Goal: Task Accomplishment & Management: Manage account settings

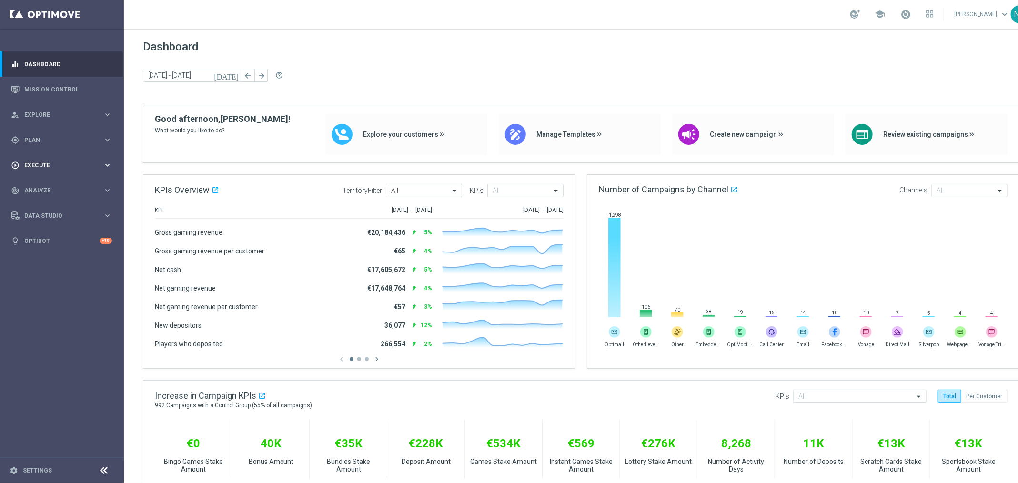
drag, startPoint x: 71, startPoint y: 187, endPoint x: 71, endPoint y: 166, distance: 21.0
click at [71, 187] on div "track_changes Analyze" at bounding box center [57, 190] width 92 height 9
click at [71, 166] on span "Execute" at bounding box center [63, 165] width 79 height 6
click at [62, 141] on span "Plan" at bounding box center [63, 140] width 79 height 6
click at [47, 162] on link "Target Groups" at bounding box center [62, 160] width 74 height 8
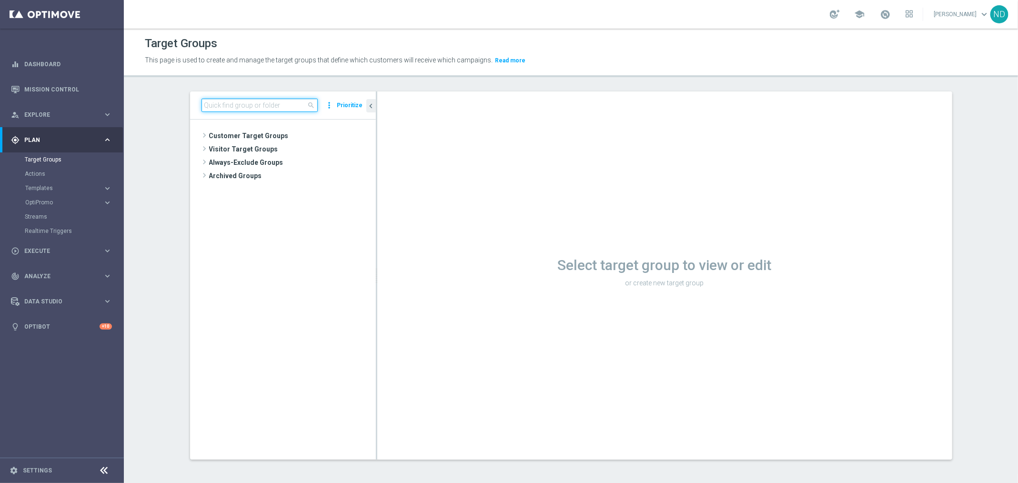
drag, startPoint x: 269, startPoint y: 104, endPoint x: 246, endPoint y: 103, distance: 22.9
click at [269, 104] on input at bounding box center [260, 105] width 116 height 13
click at [246, 103] on input at bounding box center [260, 105] width 116 height 13
paste input "BR_LOT_TURBOLOTTO_ALL_EMA_T&T_LT"
type input "BR_LOT_TURBOLOTTO_ALL_EMA_T&T_LT"
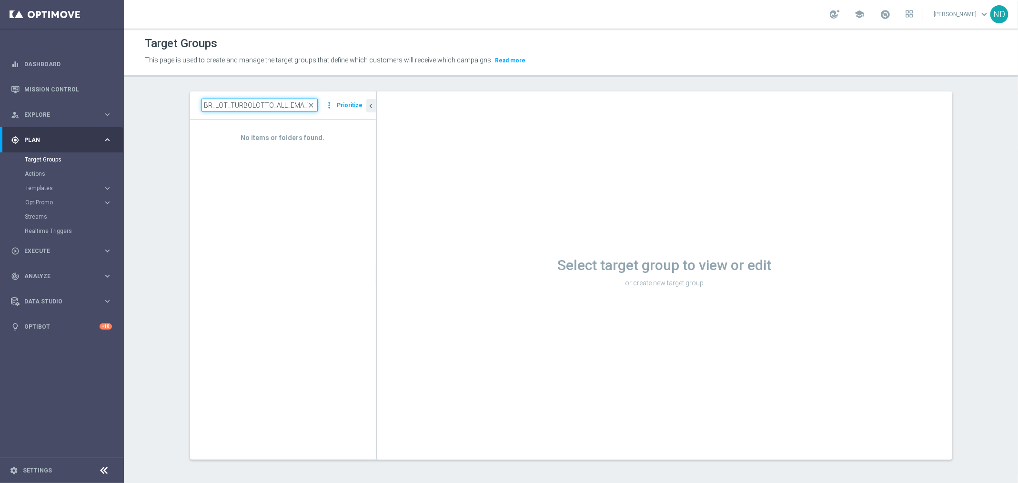
click at [264, 105] on input "BR_LOT_TURBOLOTTO_ALL_EMA_T&T_LT" at bounding box center [260, 105] width 116 height 13
paste input "BR_LOT_TURBOLOTTO_ALL_EMA_T&T_LT"
type input "BR_LOT_TURBO"
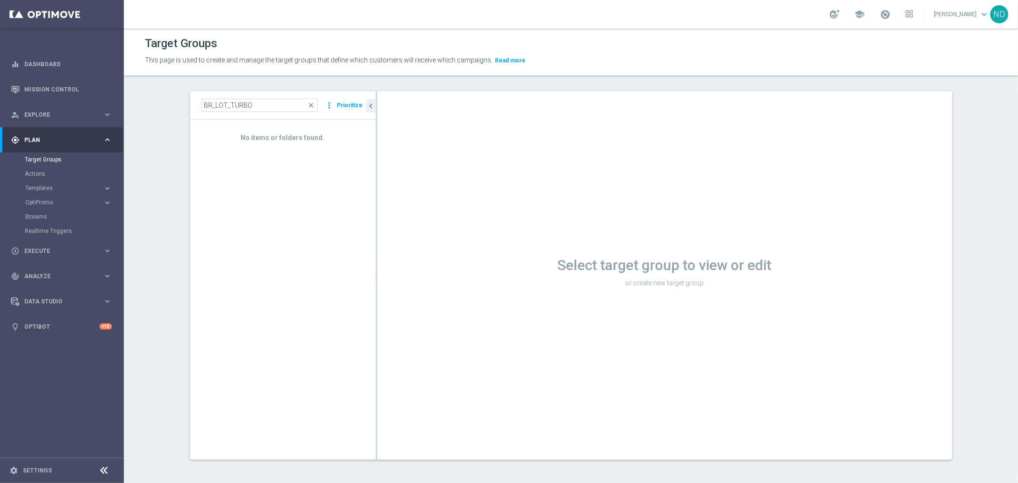
click at [311, 258] on div "No items or folders found." at bounding box center [283, 290] width 186 height 340
click at [69, 160] on link "Target Groups" at bounding box center [62, 160] width 74 height 8
click at [252, 109] on input "BR_LOT_TURBO" at bounding box center [260, 105] width 116 height 13
type input "b"
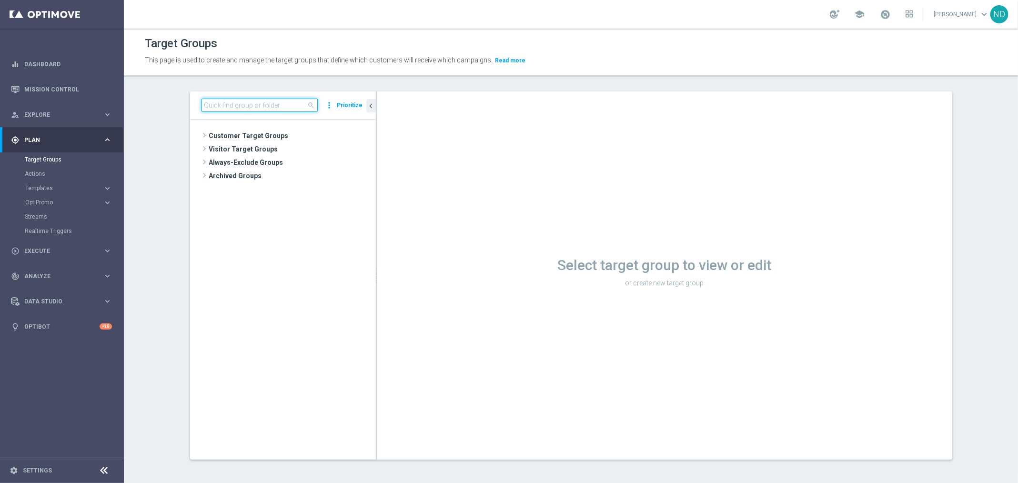
paste input "BR_LOT_TURBOLOTTO_ALL_EMA_T&T_LT"
type input "BR_LOT_TURBOLOTTO_ALL_EMA_T&T_LT"
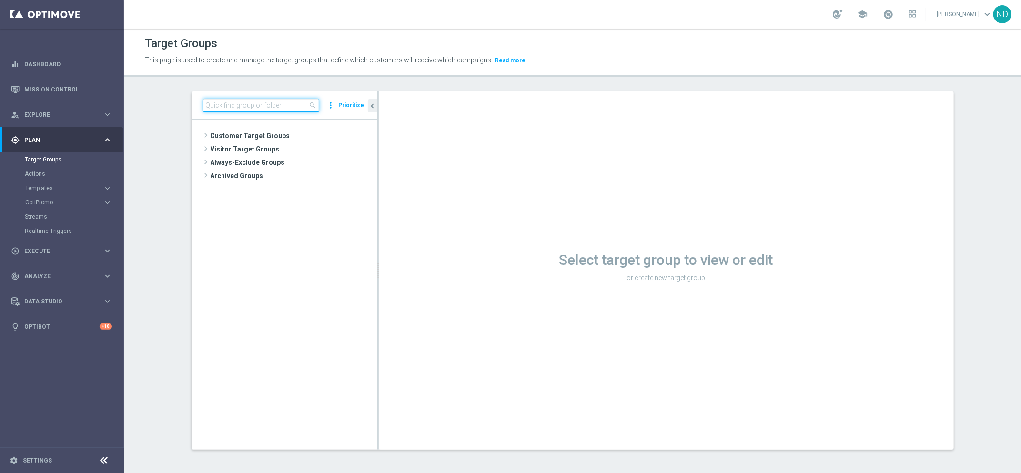
click at [258, 109] on input at bounding box center [261, 105] width 116 height 13
paste input "BR_LOT_TURBOLOTTO_ALL_EMA_T&T_LT"
type input "BR_LOT_"
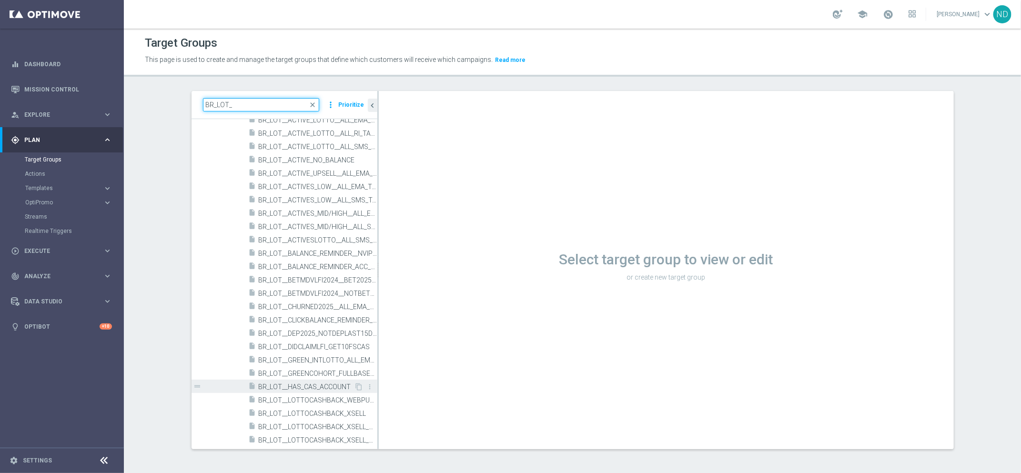
scroll to position [70, 0]
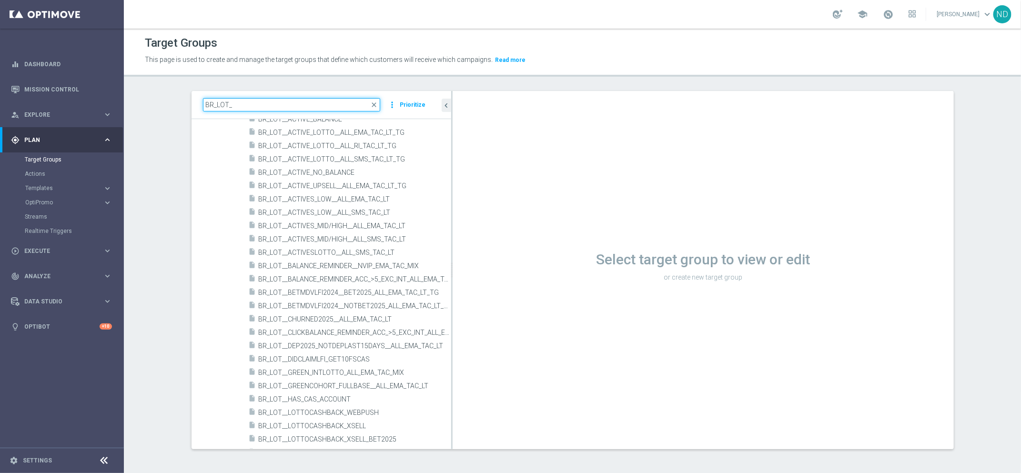
drag, startPoint x: 372, startPoint y: 321, endPoint x: 631, endPoint y: 329, distance: 258.8
click at [631, 329] on as-split "BR_LOT_ close more_vert Prioritize Customer Target Groups library_add create_ne…" at bounding box center [573, 270] width 762 height 358
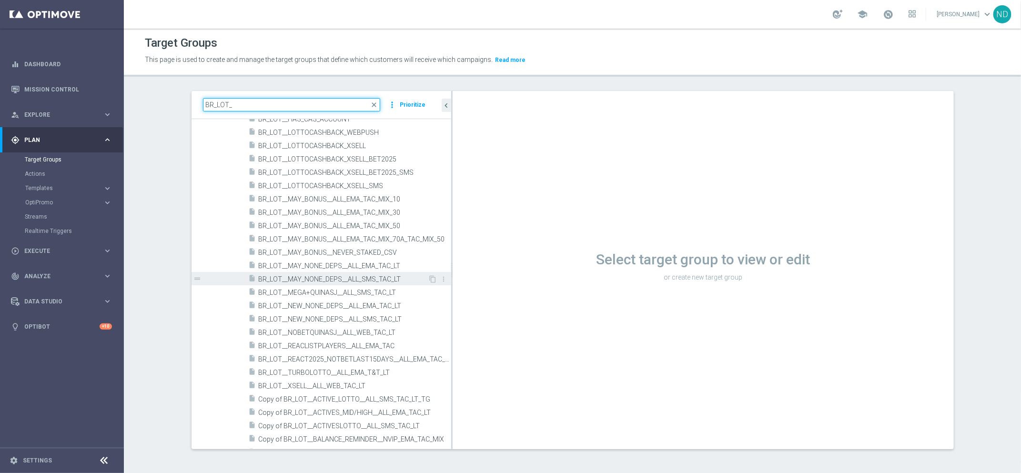
scroll to position [360, 0]
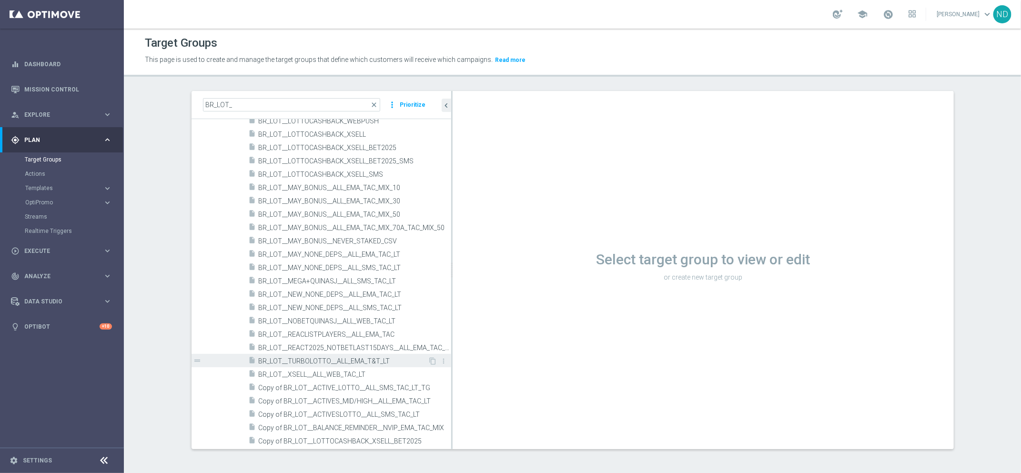
click at [323, 362] on span "BR_LOT__TURBOLOTTO__ALL_EMA_T&T_LT" at bounding box center [344, 361] width 170 height 8
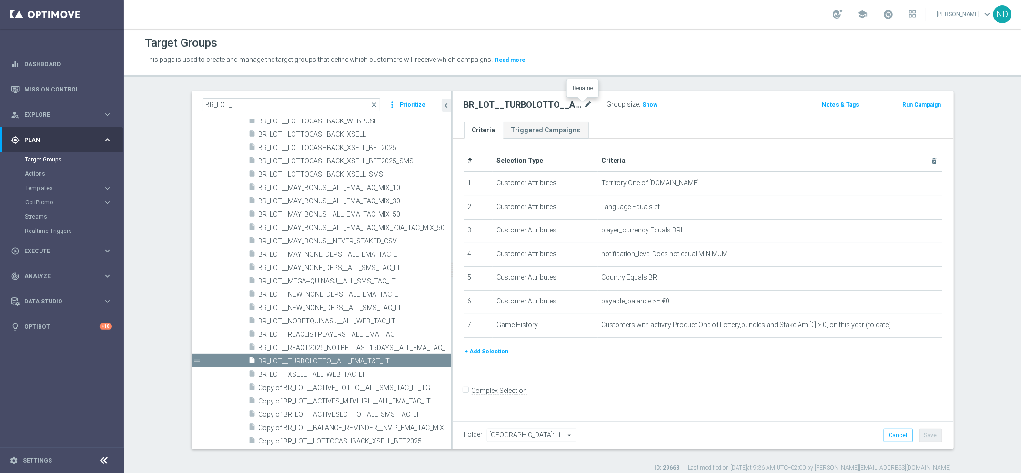
click at [584, 102] on icon "mode_edit" at bounding box center [588, 104] width 9 height 11
click at [526, 106] on input "BR_LOT__TURBOLOTTO__ALL_EMA_T&T_LT" at bounding box center [528, 105] width 129 height 13
type input "BR_LOT__TURBOLOTTO_CASINO_ACC__ALL_EMA_T&T_LT"
click at [679, 143] on div "# Selection Type Criteria delete_forever 1 Customer Attributes Territory One of…" at bounding box center [703, 279] width 501 height 280
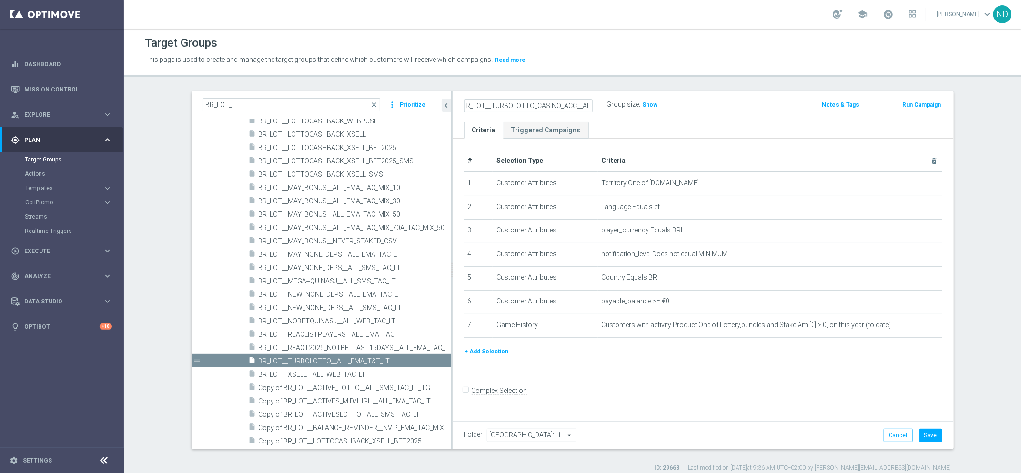
scroll to position [0, 0]
click at [584, 106] on icon "mode_edit" at bounding box center [588, 104] width 9 height 11
drag, startPoint x: 582, startPoint y: 402, endPoint x: 566, endPoint y: 396, distance: 16.1
click at [582, 401] on form "Complex Selection Invalid Expression" at bounding box center [703, 400] width 478 height 35
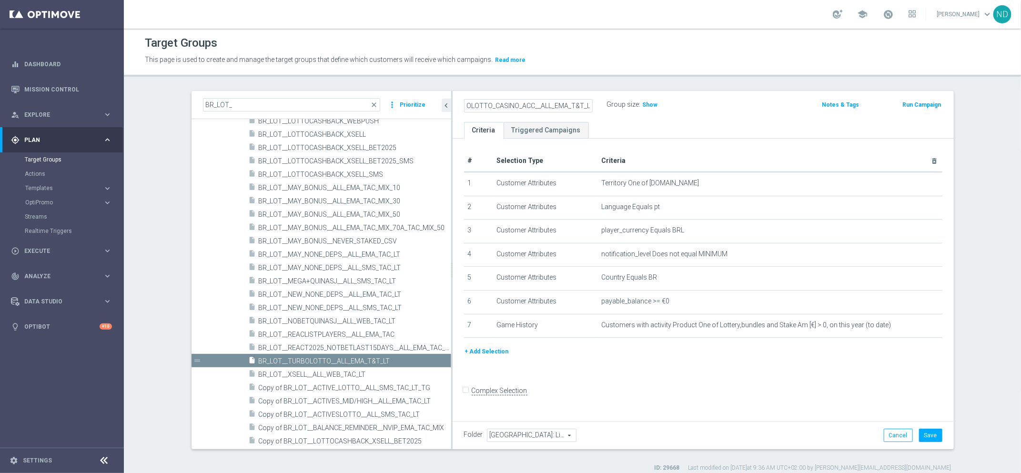
scroll to position [0, 0]
click at [494, 353] on button "+ Add Selection" at bounding box center [487, 351] width 46 height 10
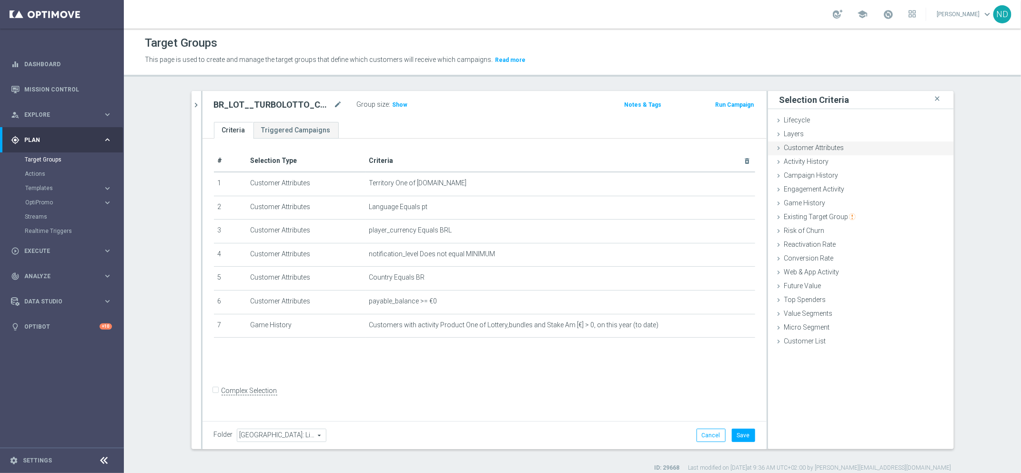
click at [829, 151] on div "Customer Attributes done" at bounding box center [861, 148] width 186 height 14
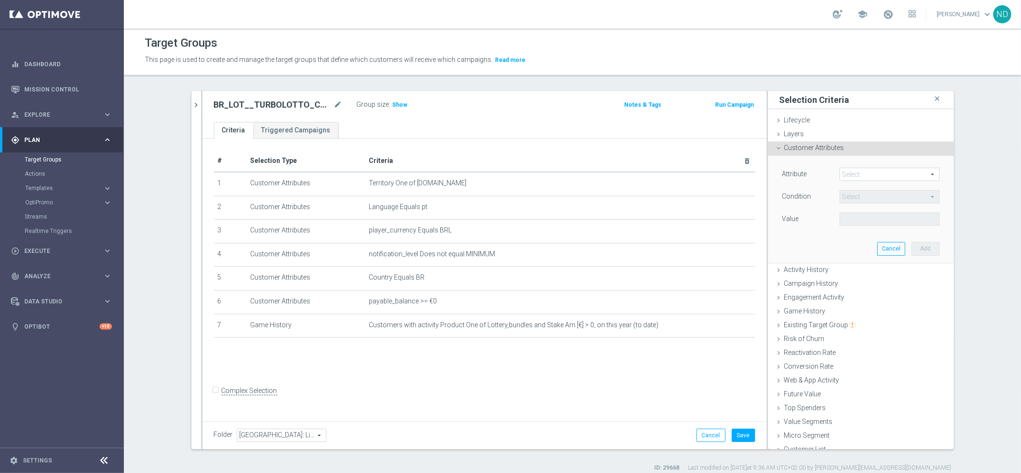
click at [854, 175] on span at bounding box center [889, 174] width 99 height 12
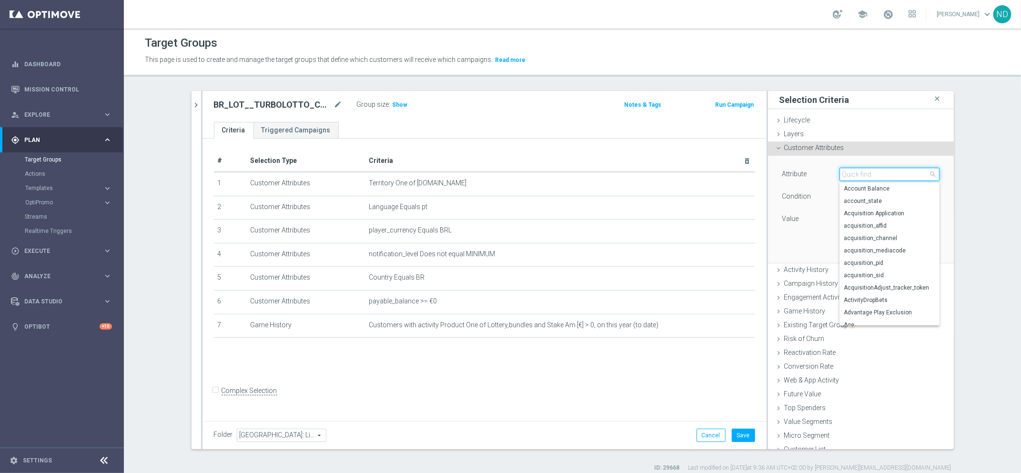
click at [854, 175] on input "search" at bounding box center [889, 174] width 100 height 13
type input "HAS"
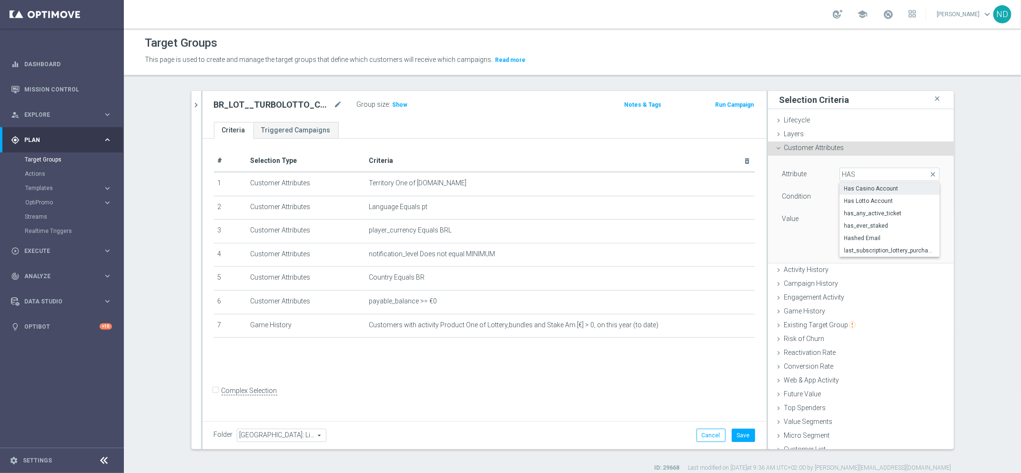
click at [888, 187] on span "Has Casino Account" at bounding box center [889, 189] width 91 height 8
type input "Has Casino Account"
type input "Equals"
click at [879, 218] on span at bounding box center [889, 219] width 99 height 12
click at [853, 262] on label "Y" at bounding box center [889, 258] width 100 height 12
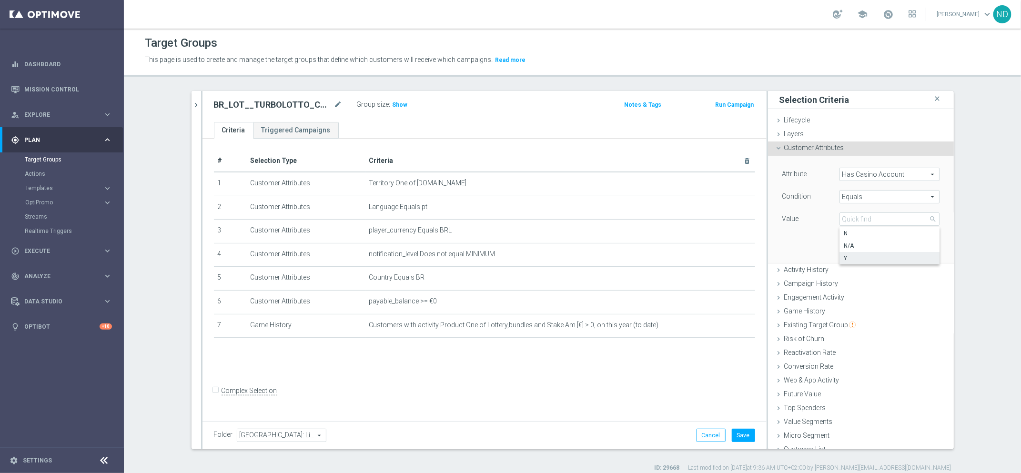
type input "Y"
click at [393, 104] on span "Show" at bounding box center [400, 104] width 15 height 7
click at [915, 248] on button "Add" at bounding box center [925, 248] width 28 height 13
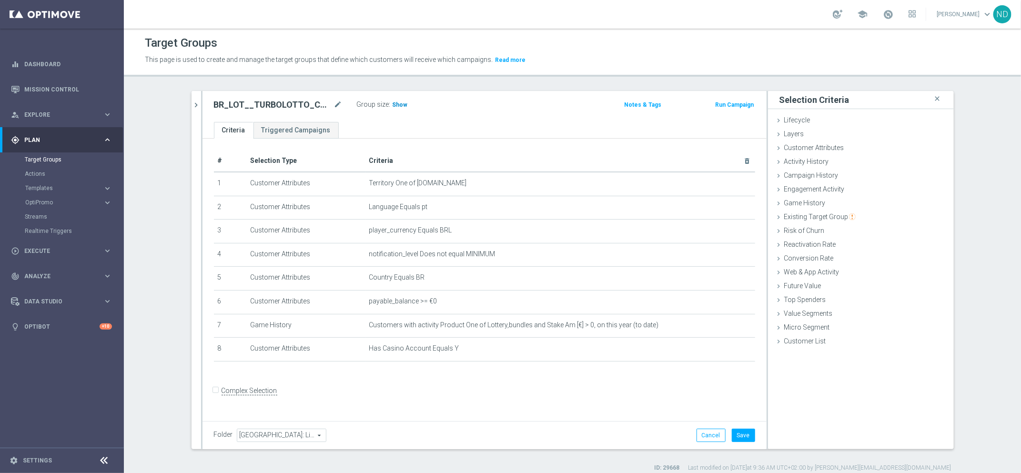
click at [393, 103] on span "Show" at bounding box center [400, 104] width 15 height 7
click at [334, 103] on icon "mode_edit" at bounding box center [338, 104] width 9 height 11
click at [742, 435] on button "Save" at bounding box center [743, 435] width 23 height 13
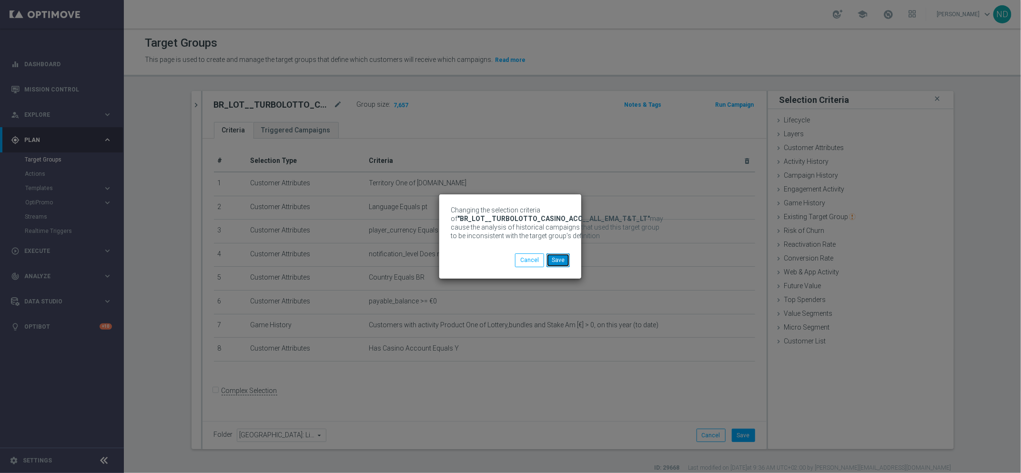
click at [564, 262] on button "Save" at bounding box center [557, 259] width 23 height 13
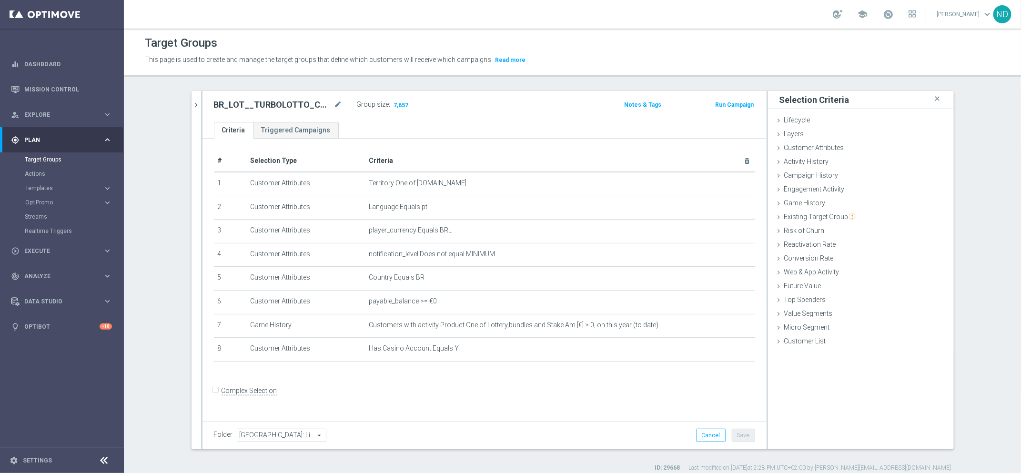
click at [184, 107] on div "BR_LOT_ close more_vert Prioritize Customer Target Groups library_add create_ne…" at bounding box center [572, 281] width 800 height 381
click at [192, 109] on icon "chevron_right" at bounding box center [196, 105] width 9 height 9
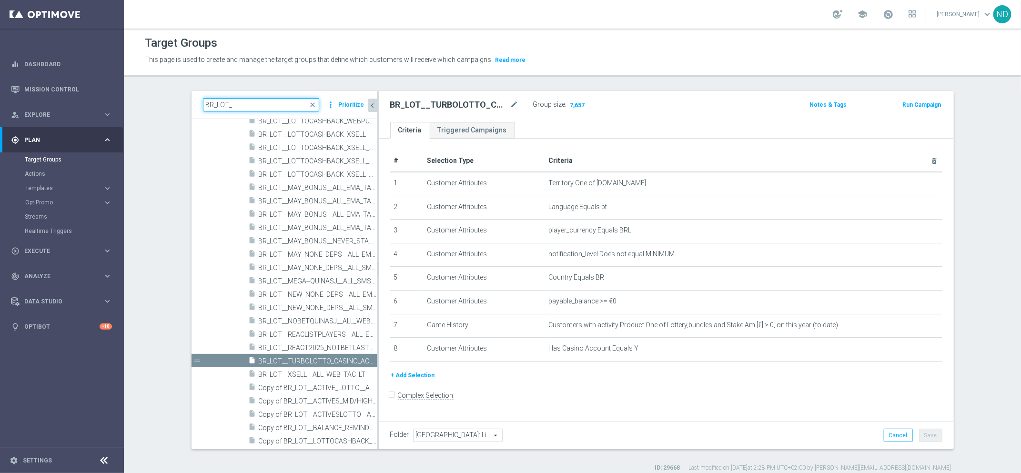
click at [268, 104] on input "BR_LOT_" at bounding box center [261, 104] width 116 height 13
paste input "BR_LOT__ACTIVE_LOTTO__ALL_EMA_TAC_LT_TG"
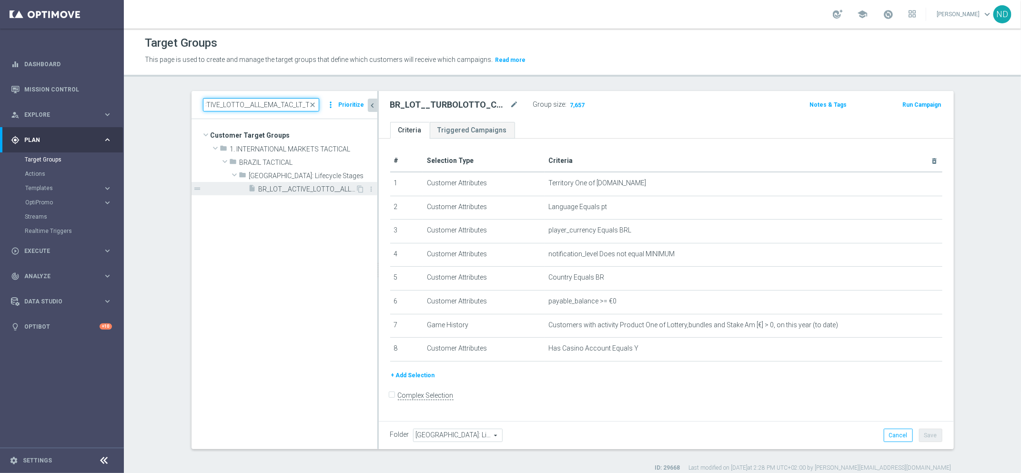
type input "BR_LOT__ACTIVE_LOTTO__ALL_EMA_TAC_LT_TG"
click at [286, 190] on span "BR_LOT__ACTIVE_LOTTO__ALL_EMA_TAC_LT_TG" at bounding box center [307, 189] width 97 height 8
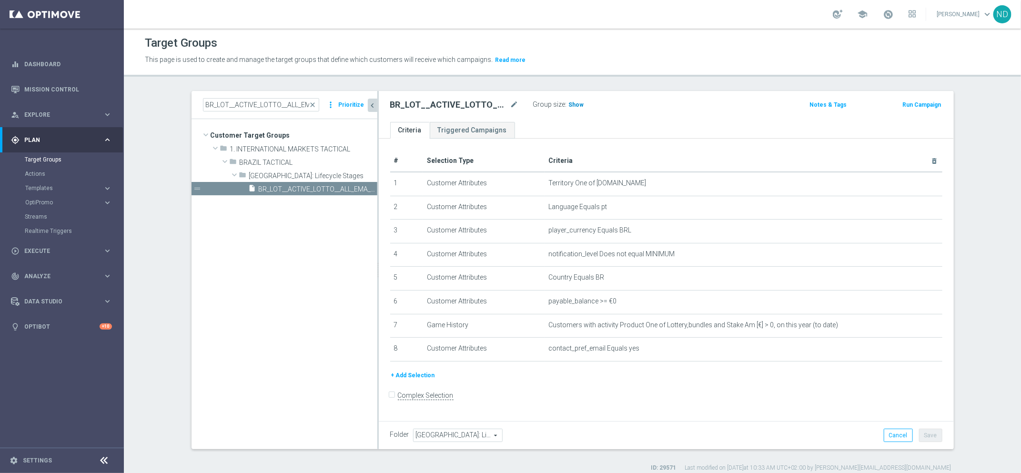
click at [570, 104] on span "Show" at bounding box center [576, 104] width 15 height 7
click at [292, 100] on input "BR_LOT__ACTIVE_LOTTO__ALL_EMA_TAC_LT_TG" at bounding box center [261, 104] width 116 height 13
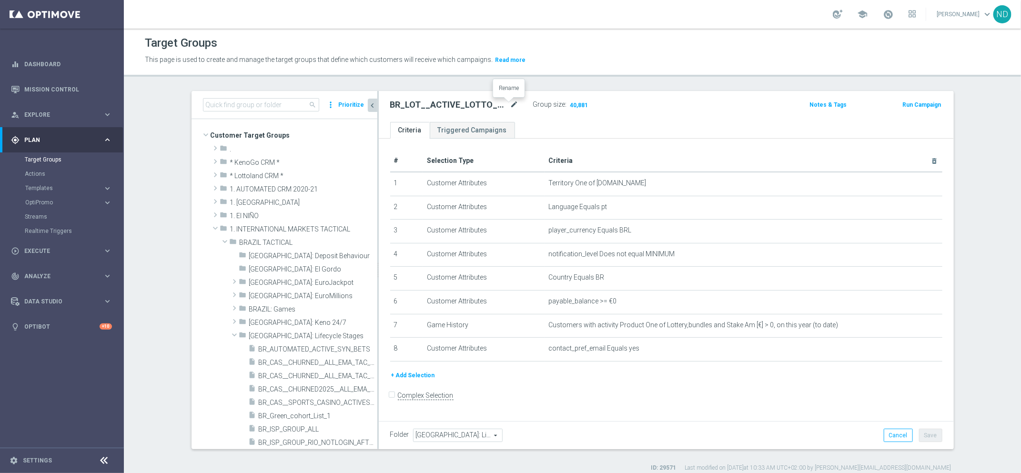
click at [510, 103] on icon "mode_edit" at bounding box center [514, 104] width 9 height 11
click at [662, 142] on div "# Selection Type Criteria delete_forever 1 Customer Attributes Territory One of…" at bounding box center [666, 281] width 575 height 284
click at [419, 372] on button "+ Add Selection" at bounding box center [413, 375] width 46 height 10
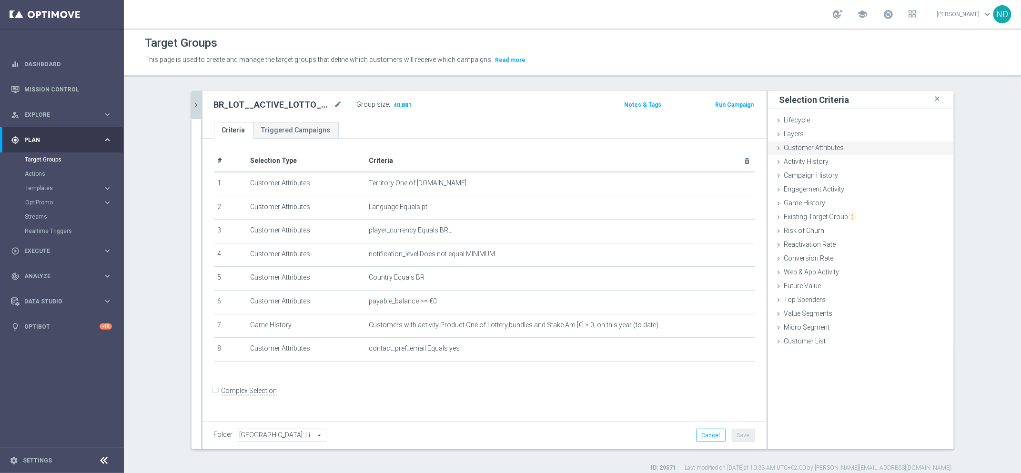
click at [853, 142] on div "Customer Attributes done selection saved" at bounding box center [861, 148] width 186 height 14
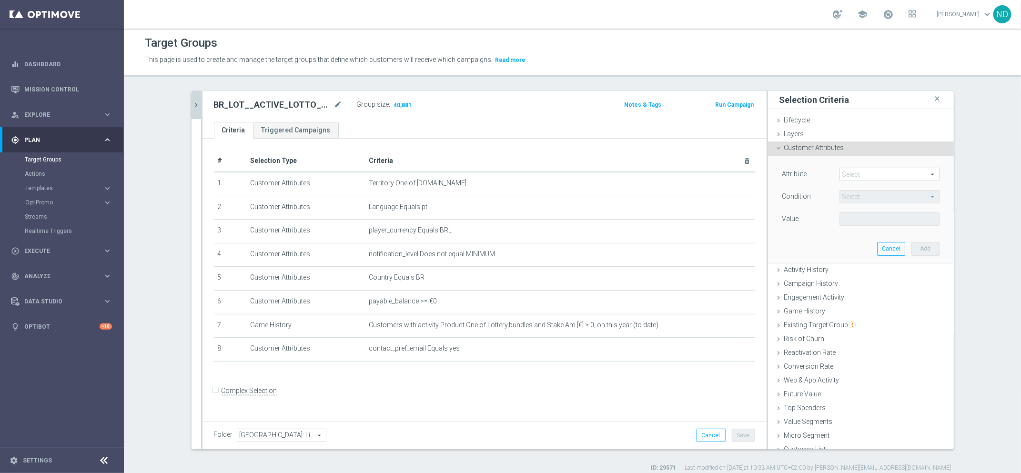
click at [856, 168] on span at bounding box center [889, 174] width 99 height 12
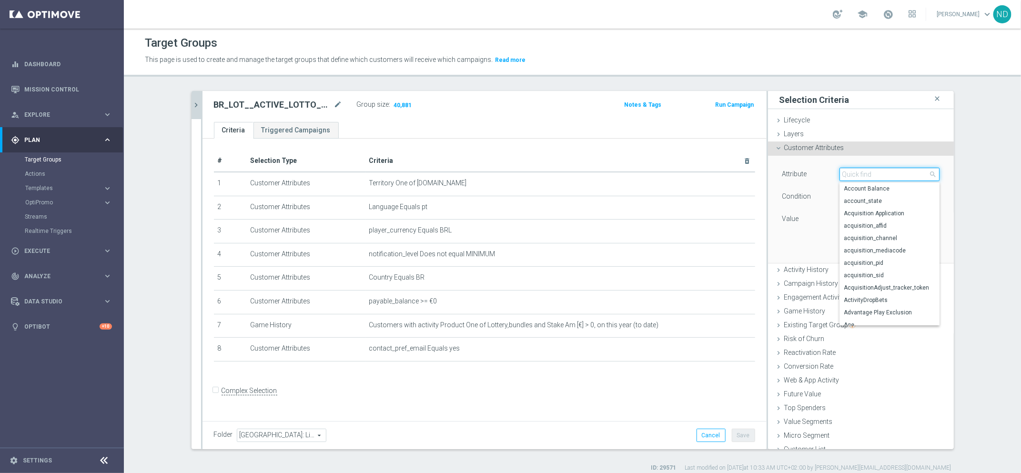
click at [856, 168] on input "search" at bounding box center [889, 174] width 100 height 13
type input "login"
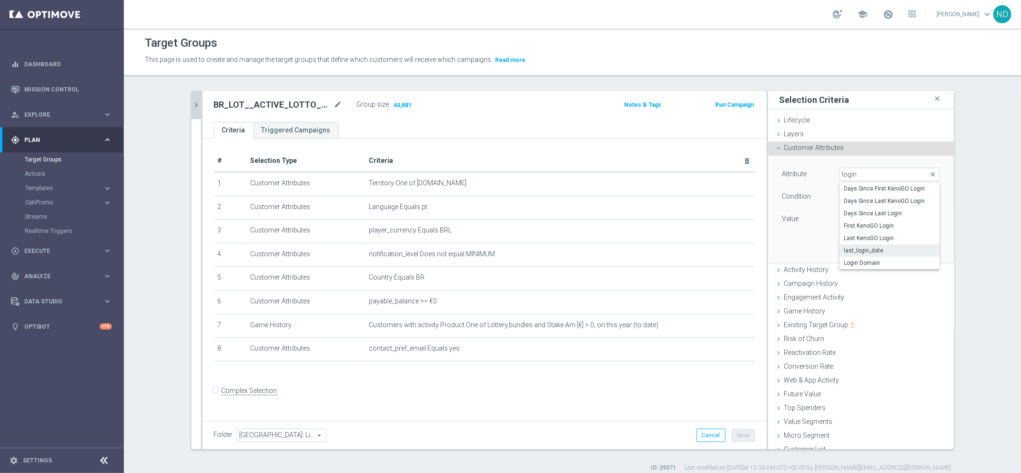
click at [889, 248] on span "last_login_date" at bounding box center [889, 251] width 91 height 8
type input "last_login_date"
type input "Equals"
click at [909, 197] on span "Equals" at bounding box center [889, 197] width 99 height 12
click at [815, 244] on div "Attribute last_login_date last_login_date arrow_drop_down search Condition Equa…" at bounding box center [861, 209] width 172 height 107
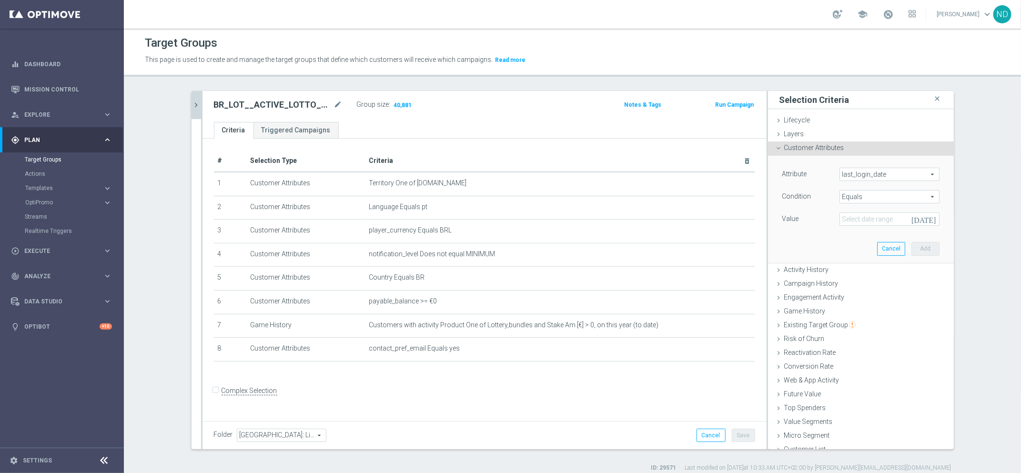
click at [916, 176] on span "last_login_date" at bounding box center [889, 174] width 99 height 12
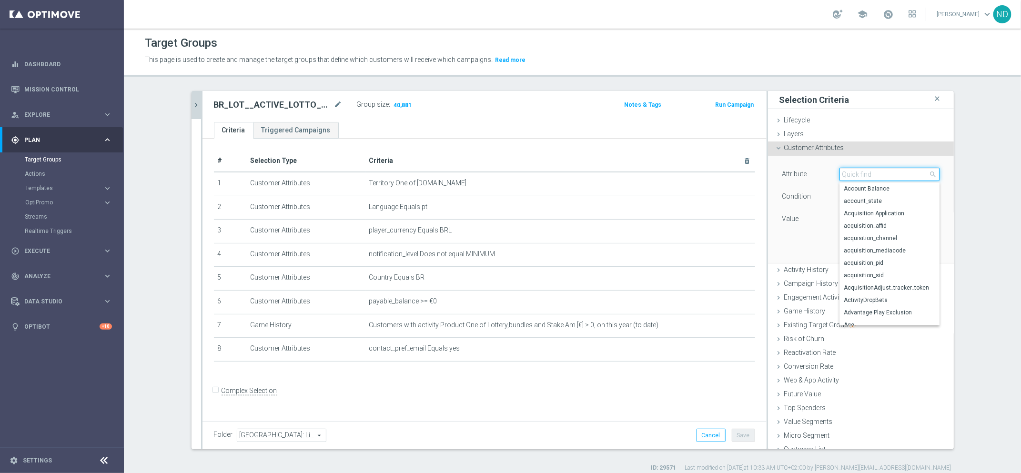
click at [882, 174] on input "search" at bounding box center [889, 174] width 100 height 13
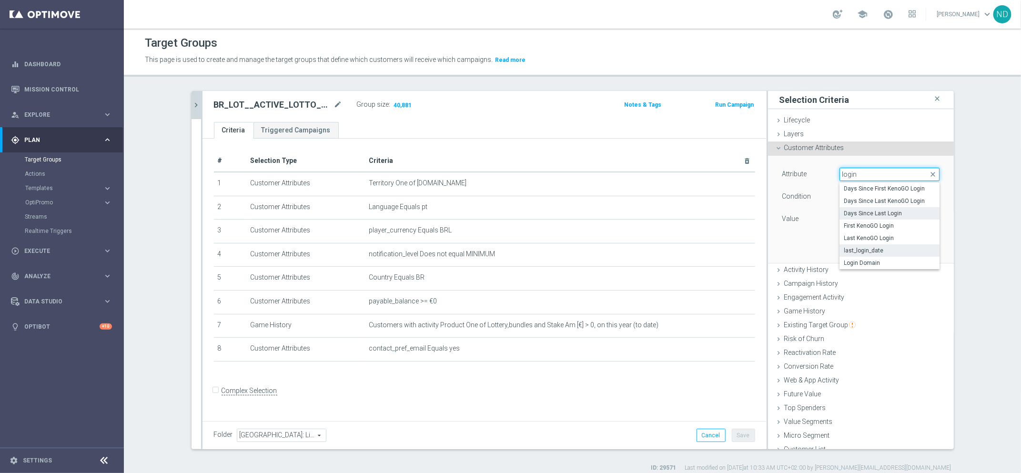
type input "login"
click at [879, 211] on span "Days Since Last Login" at bounding box center [889, 214] width 91 height 8
type input "Days Since Last Login"
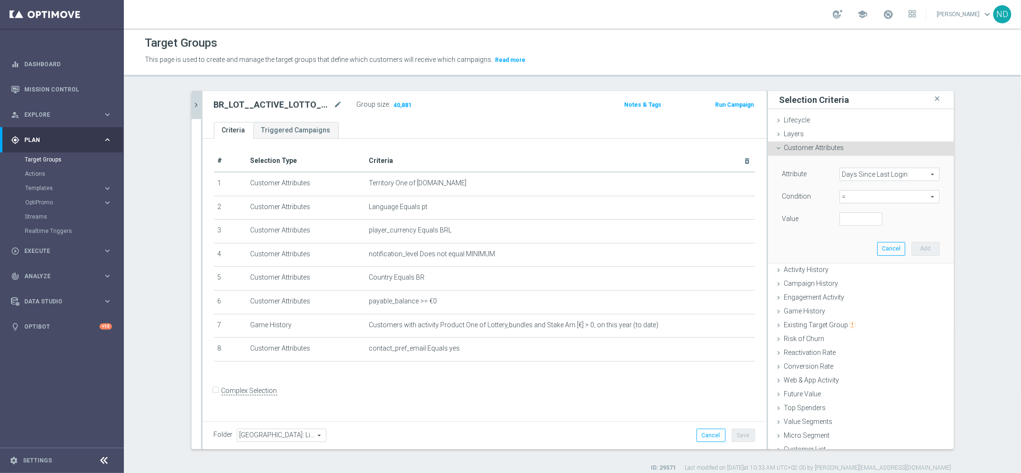
click at [909, 196] on span "=" at bounding box center [889, 197] width 99 height 12
click at [882, 255] on label ">" at bounding box center [889, 260] width 100 height 12
click at [914, 199] on span ">" at bounding box center [889, 197] width 99 height 12
click at [850, 212] on span "<" at bounding box center [889, 211] width 91 height 8
type input "<"
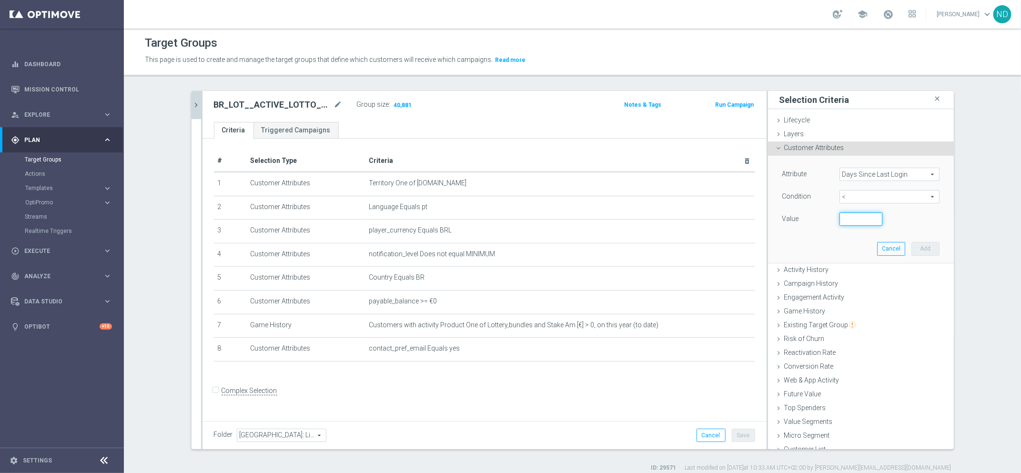
click at [844, 218] on input "number" at bounding box center [860, 218] width 43 height 13
type input "3"
type input "6"
type input "90"
click at [913, 245] on button "Add" at bounding box center [925, 248] width 28 height 13
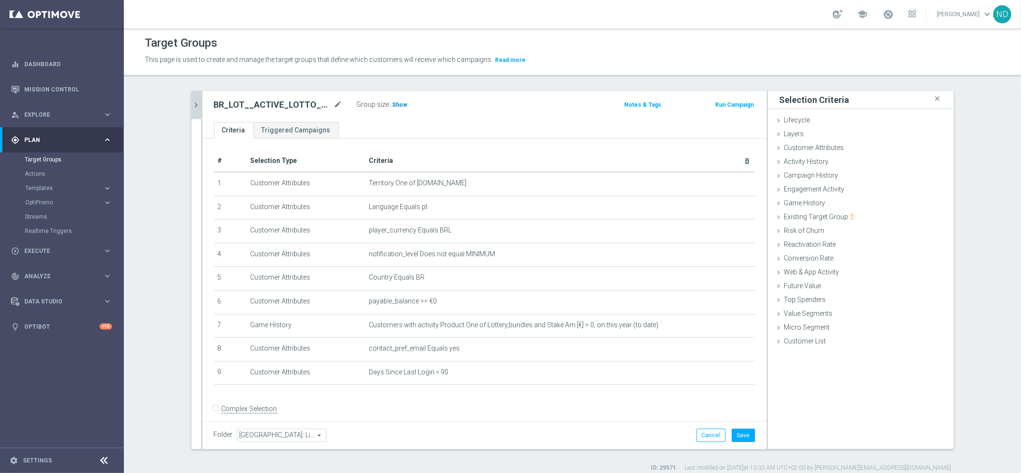
click at [399, 104] on span "Show" at bounding box center [400, 104] width 15 height 7
click at [334, 110] on icon "mode_edit" at bounding box center [338, 104] width 9 height 11
click at [192, 104] on icon "chevron_right" at bounding box center [196, 105] width 9 height 9
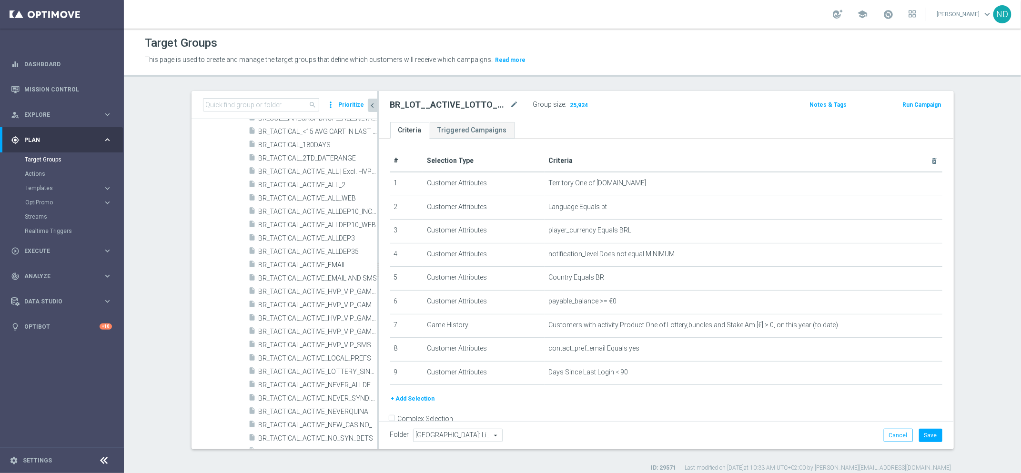
scroll to position [934, 0]
click at [510, 102] on icon "mode_edit" at bounding box center [514, 104] width 9 height 11
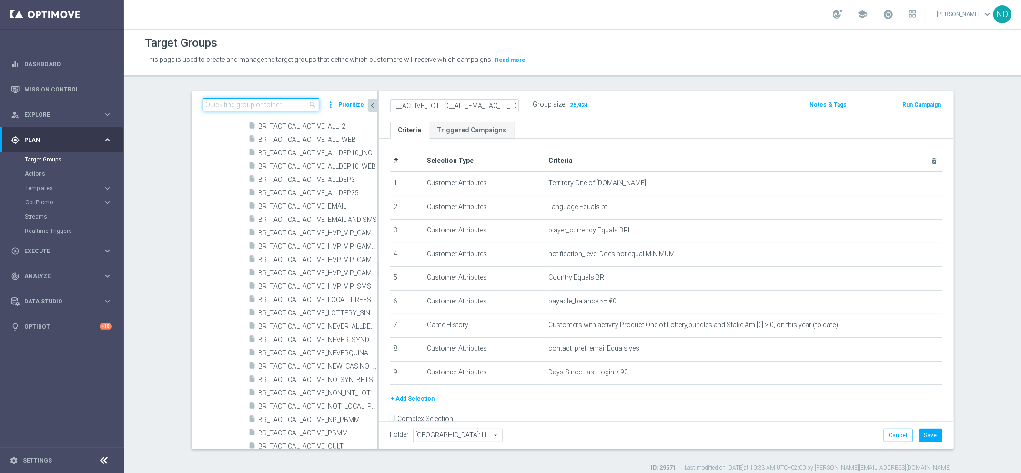
click at [239, 104] on input at bounding box center [261, 104] width 116 height 13
paste input "BR_LOT__ACTIVE_LOTTO__ALL_EMA_TAC_LT_TG"
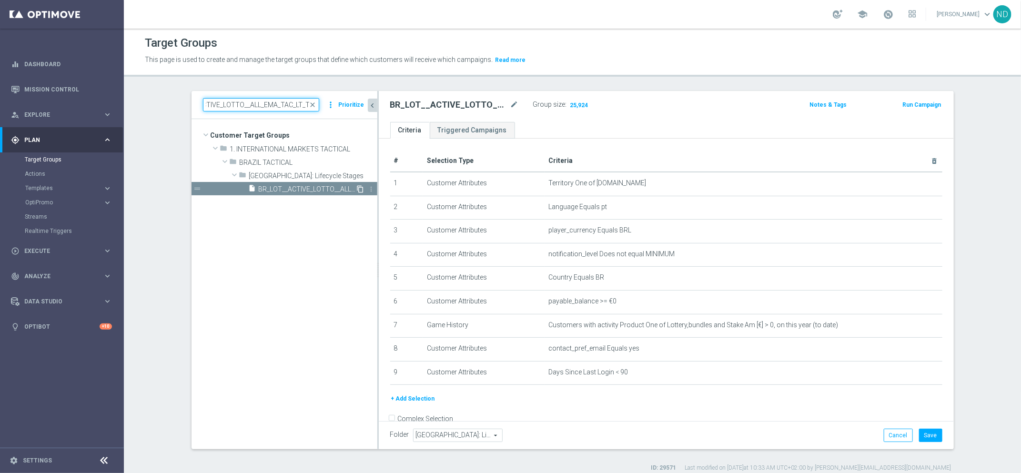
type input "BR_LOT__ACTIVE_LOTTO__ALL_EMA_TAC_LT_TG"
click at [357, 188] on icon "content_copy" at bounding box center [361, 189] width 8 height 8
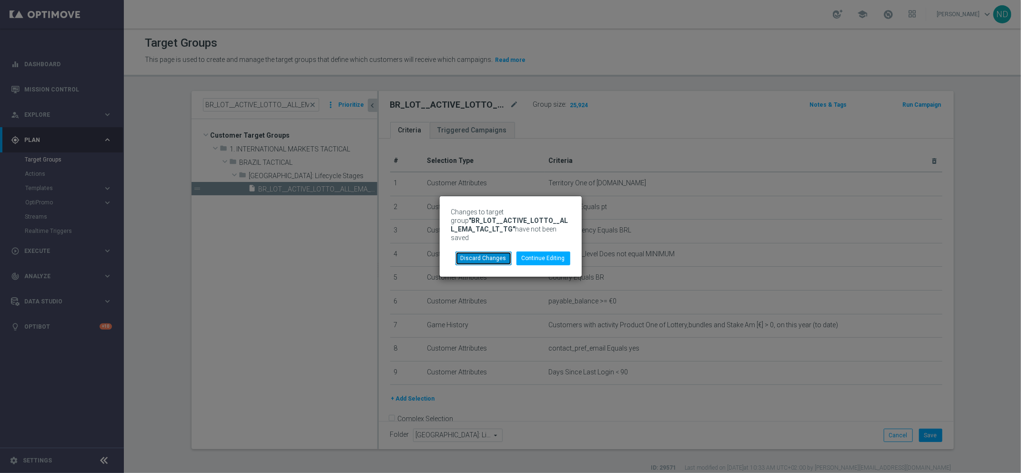
click at [492, 257] on button "Discard Changes" at bounding box center [483, 258] width 56 height 13
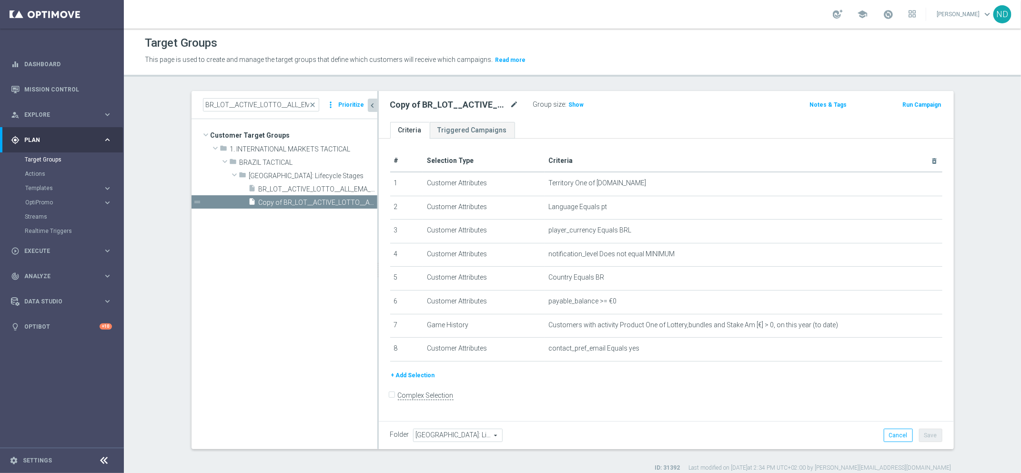
click at [510, 101] on icon "mode_edit" at bounding box center [514, 104] width 9 height 11
click at [421, 107] on input "Copy of BR_LOT__ACTIVE_LOTTO__ALL_EMA_TAC_LT_TG" at bounding box center [454, 105] width 129 height 13
drag, startPoint x: 451, startPoint y: 107, endPoint x: 312, endPoint y: 105, distance: 139.1
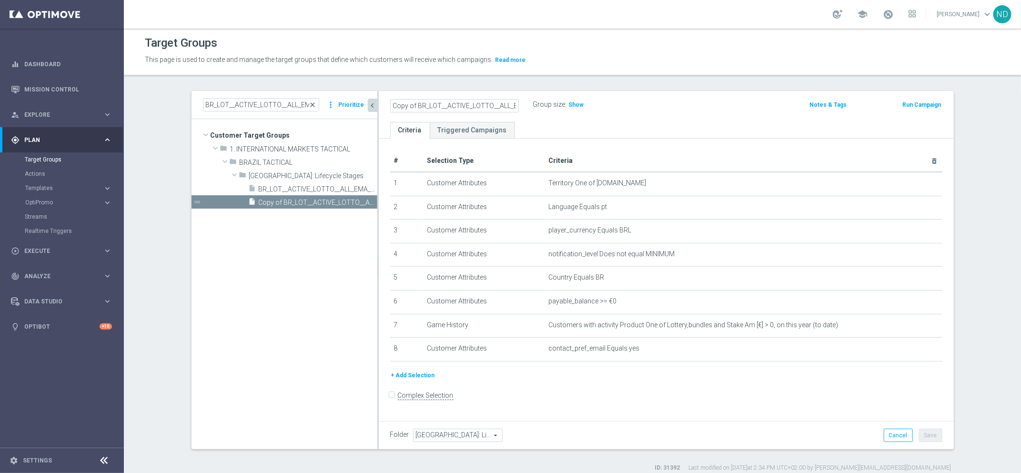
click at [312, 105] on as-split "BR_LOT__ACTIVE_LOTTO__ALL_EMA_TAC_LT_TG close more_vert Prioritize Customer Tar…" at bounding box center [573, 270] width 762 height 358
drag, startPoint x: 412, startPoint y: 107, endPoint x: 434, endPoint y: 154, distance: 52.4
click at [412, 107] on input "Copy of BR_LOT__ACTIVE_LOTTO__ALL_EMA_TAC_LT_TG" at bounding box center [454, 105] width 129 height 13
drag, startPoint x: 460, startPoint y: 105, endPoint x: 418, endPoint y: 105, distance: 41.9
click at [418, 105] on input "BR_LOT__ACTIVE_LOTTO__ALL_EMA_TAC_LT_TG" at bounding box center [454, 105] width 129 height 13
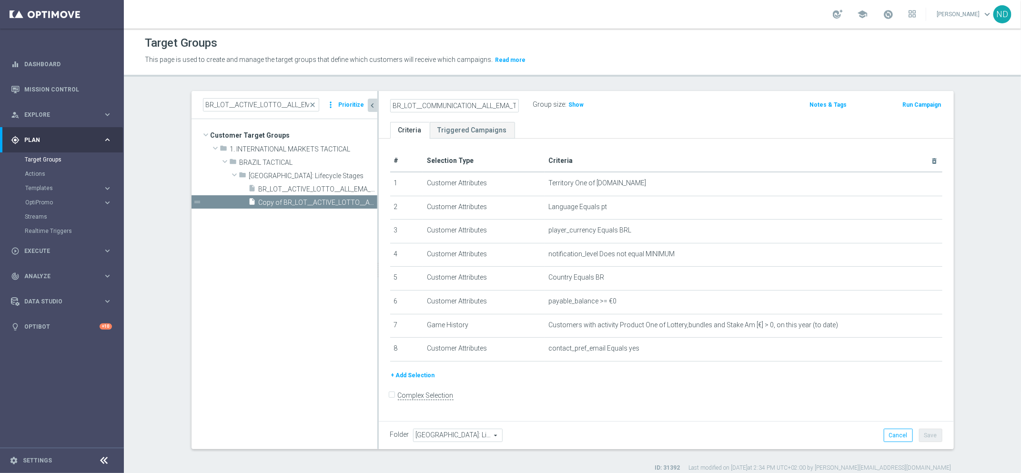
type input "BR_LOT__COMMUNICATION__ALL_EMA_TAC_LT_TG"
click at [617, 122] on ul "Criteria Triggered Campaigns" at bounding box center [666, 130] width 575 height 17
click at [417, 373] on button "+ Add Selection" at bounding box center [413, 375] width 46 height 10
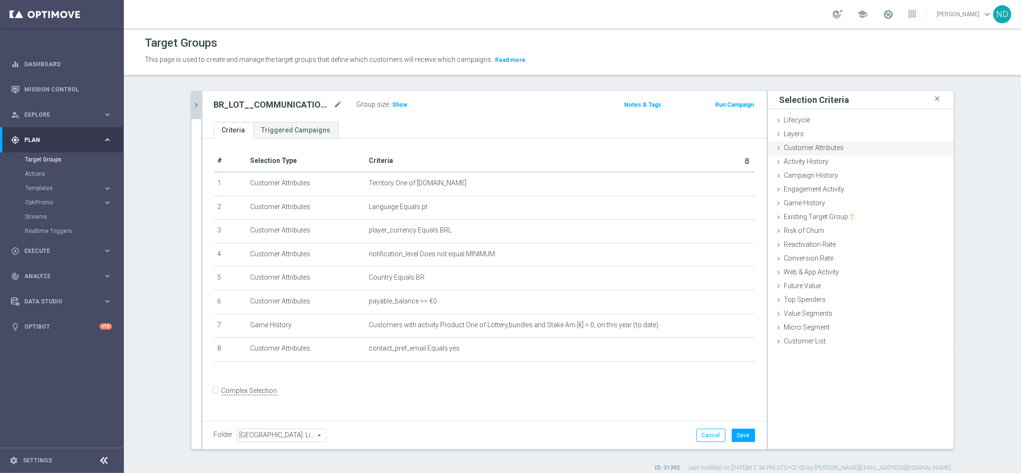
click at [844, 144] on div "Customer Attributes done selection saved" at bounding box center [861, 148] width 186 height 14
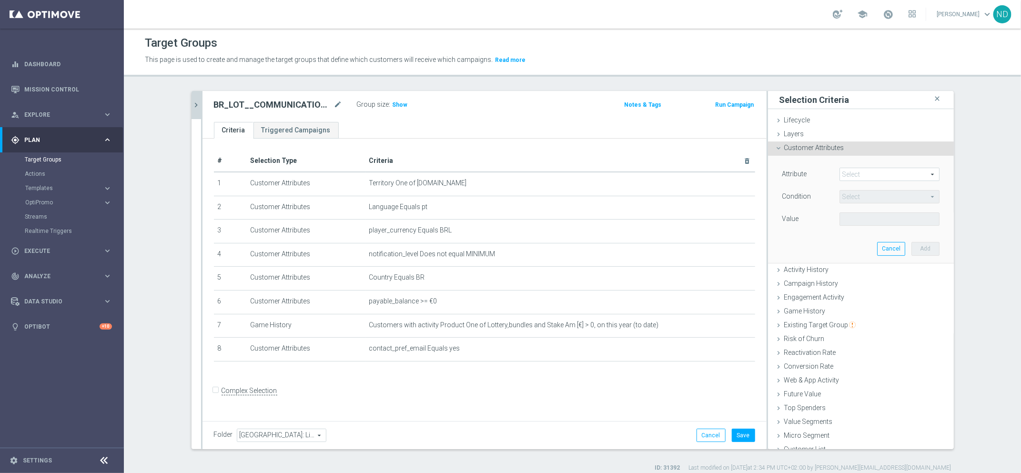
click at [844, 144] on div "Customer Attributes done selection saved" at bounding box center [861, 148] width 186 height 14
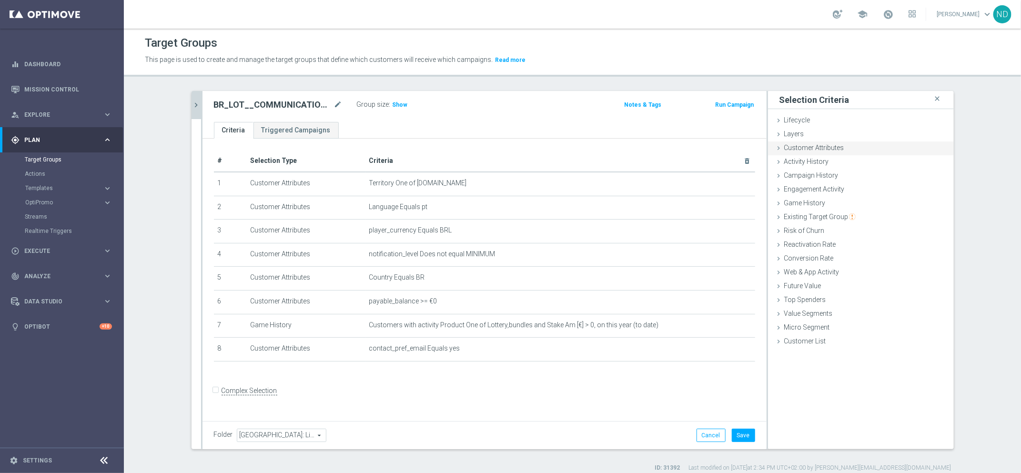
click at [867, 146] on div "Customer Attributes done selection saved" at bounding box center [861, 148] width 186 height 14
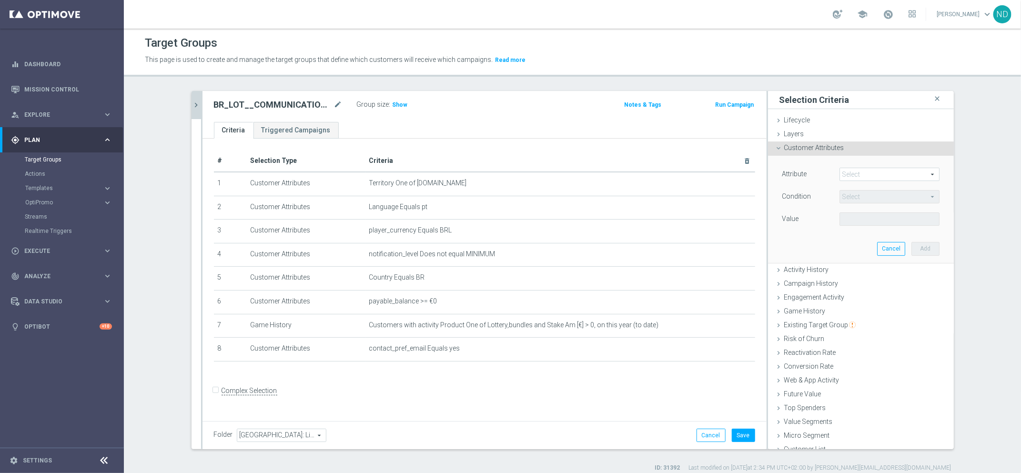
click at [870, 176] on span at bounding box center [889, 174] width 99 height 12
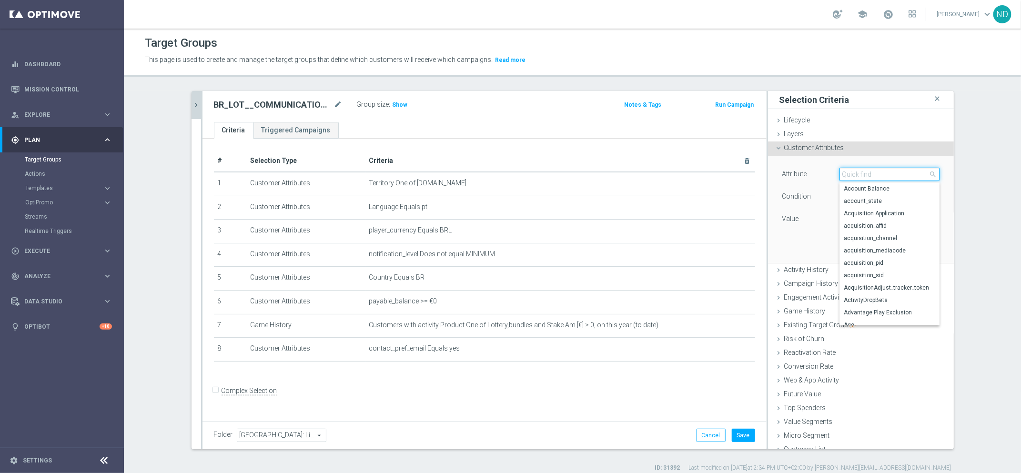
click at [870, 176] on input "search" at bounding box center [889, 174] width 100 height 13
type input "LOGIN"
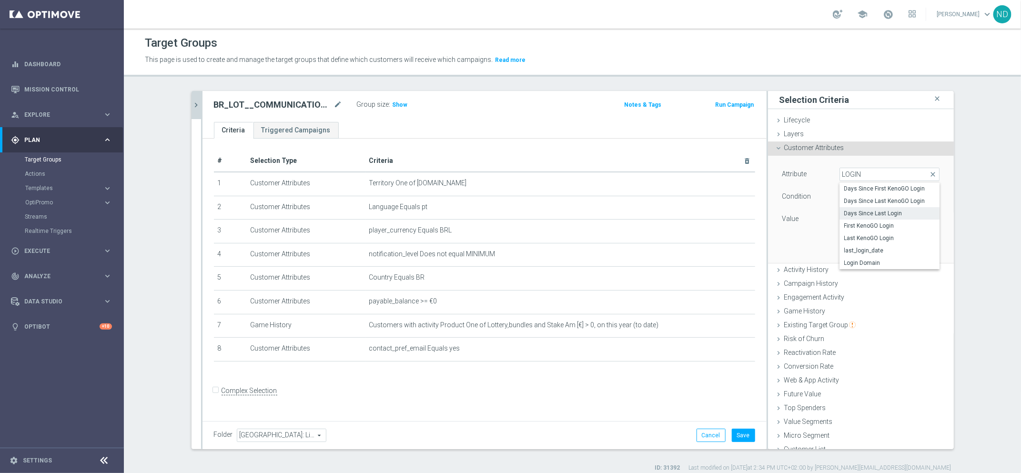
click at [887, 215] on span "Days Since Last Login" at bounding box center [889, 214] width 91 height 8
type input "Days Since Last Login"
click at [917, 196] on span "=" at bounding box center [889, 197] width 99 height 12
click at [874, 207] on span "<" at bounding box center [889, 211] width 91 height 8
type input "<"
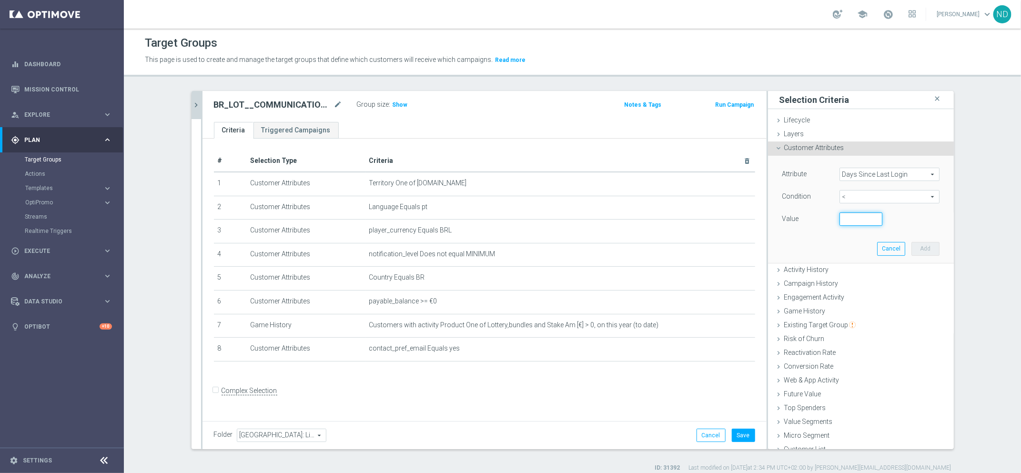
click at [847, 221] on input "number" at bounding box center [860, 218] width 43 height 13
type input "90"
click at [810, 239] on div "Attribute Days Since Last Login Days Since Last Login arrow_drop_down search Co…" at bounding box center [861, 209] width 172 height 107
click at [920, 243] on button "Add" at bounding box center [925, 248] width 28 height 13
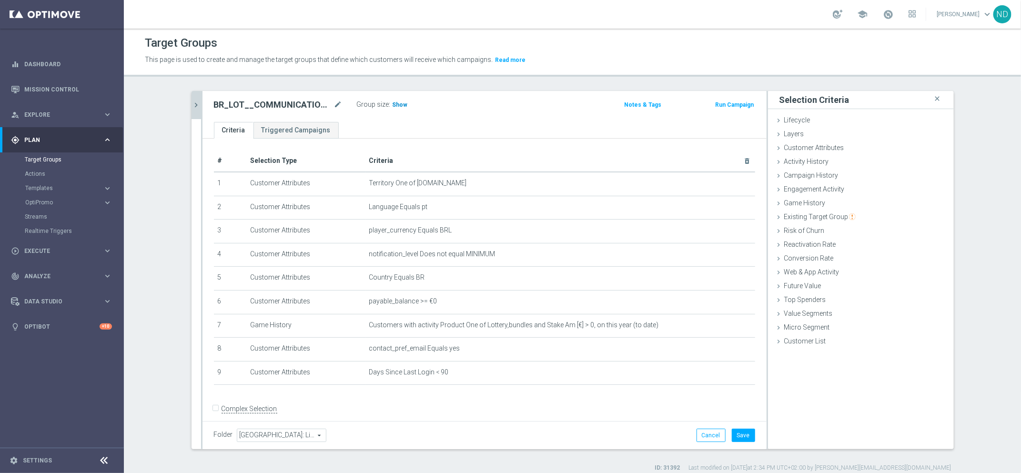
click at [399, 101] on span "Show" at bounding box center [400, 104] width 15 height 7
click at [740, 440] on button "Save" at bounding box center [743, 435] width 23 height 13
click at [334, 104] on icon "mode_edit" at bounding box center [338, 104] width 9 height 11
click at [609, 406] on form "Complex Selection Invalid Expression" at bounding box center [484, 418] width 541 height 35
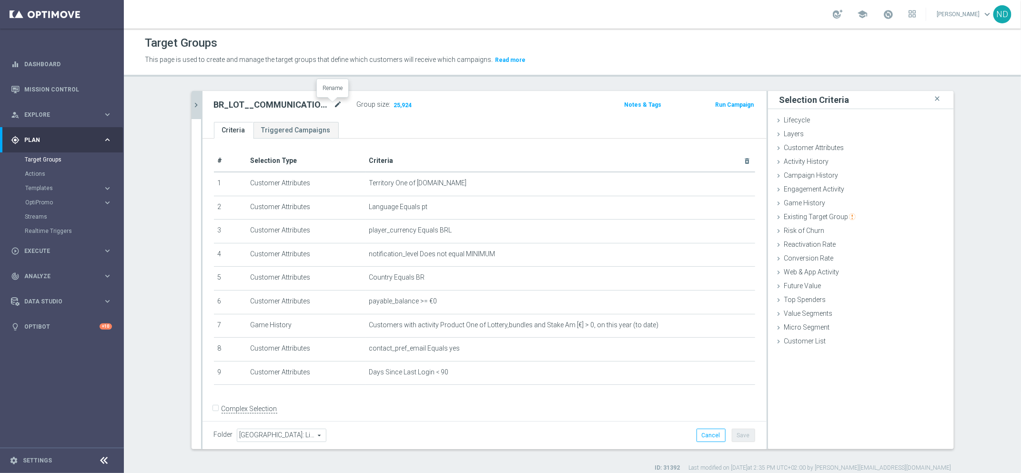
click at [334, 101] on icon "mode_edit" at bounding box center [338, 104] width 9 height 11
click at [192, 110] on button "chevron_right" at bounding box center [197, 105] width 10 height 28
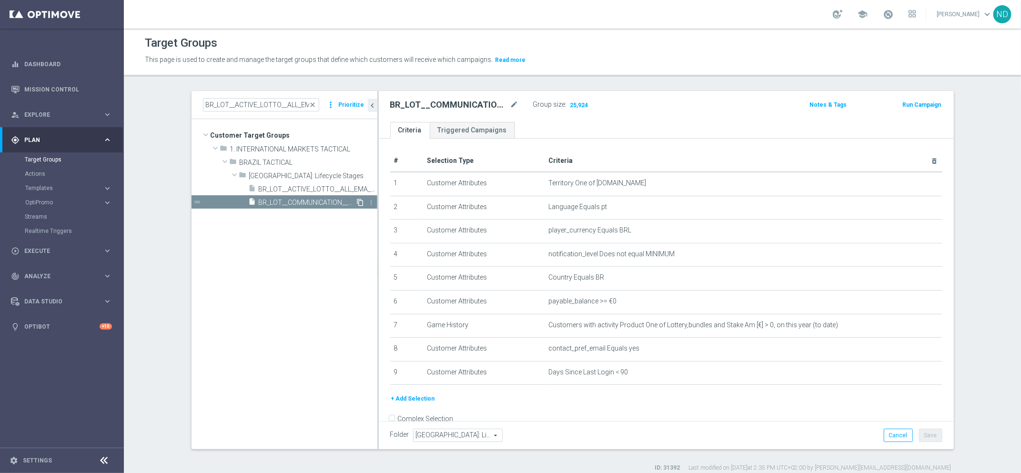
click at [357, 202] on icon "content_copy" at bounding box center [361, 203] width 8 height 8
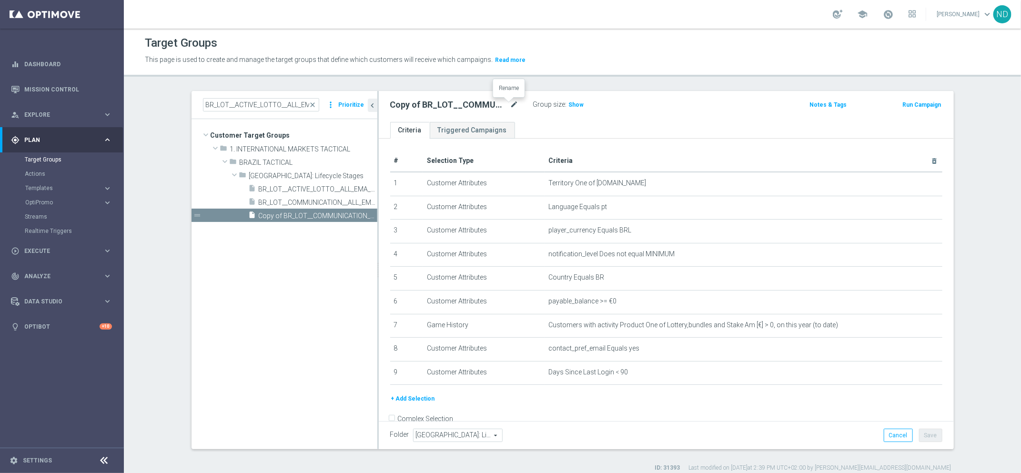
click at [510, 104] on icon "mode_edit" at bounding box center [514, 104] width 9 height 11
click at [439, 104] on input "Copy of BR_LOT__COMMUNICATION__ALL_EMA_TAC_LT_TG" at bounding box center [454, 105] width 129 height 13
drag, startPoint x: 458, startPoint y: 104, endPoint x: 341, endPoint y: 104, distance: 117.7
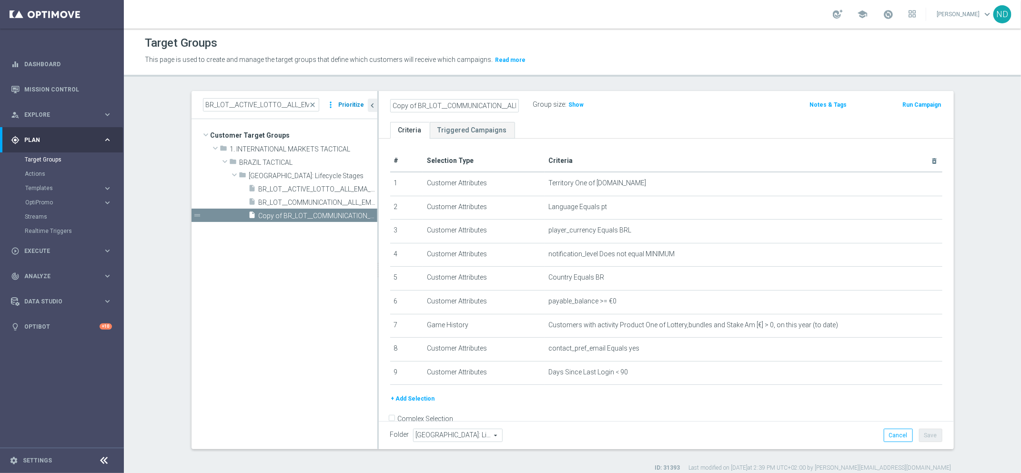
click at [341, 104] on as-split "BR_LOT__ACTIVE_LOTTO__ALL_EMA_TAC_LT_TG close more_vert Prioritize Customer Tar…" at bounding box center [573, 270] width 762 height 358
click at [413, 108] on input "Copy of BR_LOT__COMMUNICATION__ALL_EMA_TAC_LT_TG" at bounding box center [454, 105] width 129 height 13
drag, startPoint x: 410, startPoint y: 105, endPoint x: 400, endPoint y: 104, distance: 10.5
click at [400, 104] on input "BR_LOT__COMMUNICATION__ALL_EMA_TAC_LT_TG" at bounding box center [454, 105] width 129 height 13
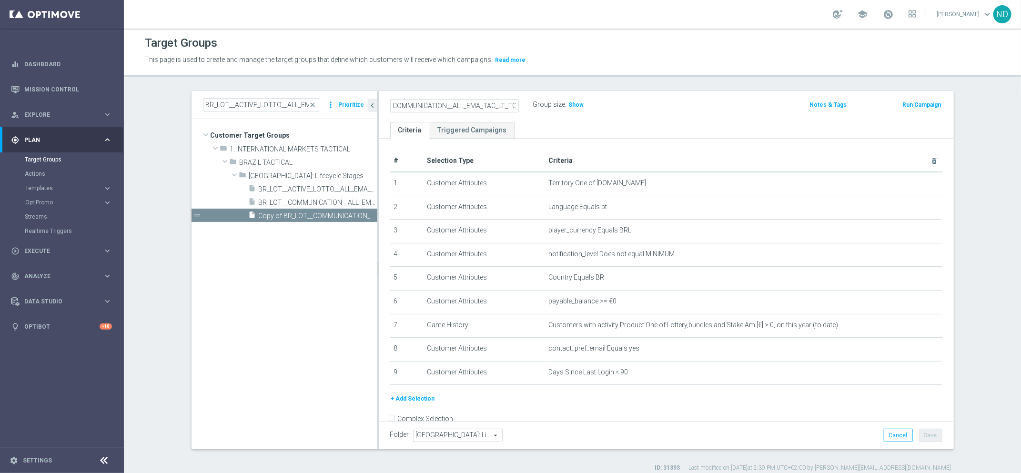
drag, startPoint x: 457, startPoint y: 104, endPoint x: 579, endPoint y: 108, distance: 122.0
click at [579, 108] on div "BR_CAS__COMMUNICATION__ALL_EMA_TAC_LT_TG Group size : Show" at bounding box center [572, 105] width 378 height 14
type input "BR_CAS__COMMUNICATION__ALL_EMA_TAC_LT_TG"
click at [585, 120] on div "BR_CAS__COMMUNICATION__ALL_EMA_TAC_LT_TG Group size : Show Notes & Tags Run Cam…" at bounding box center [666, 106] width 575 height 31
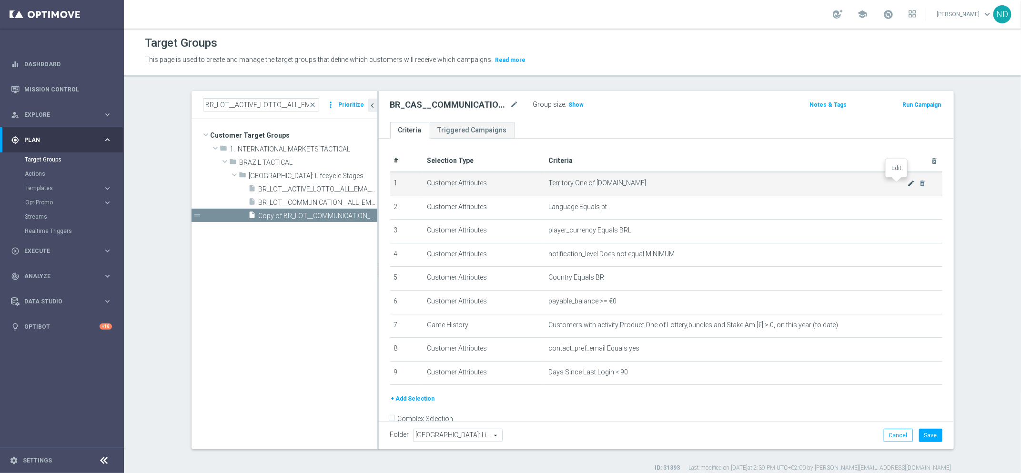
click at [907, 183] on icon "mode_edit" at bounding box center [911, 184] width 8 height 8
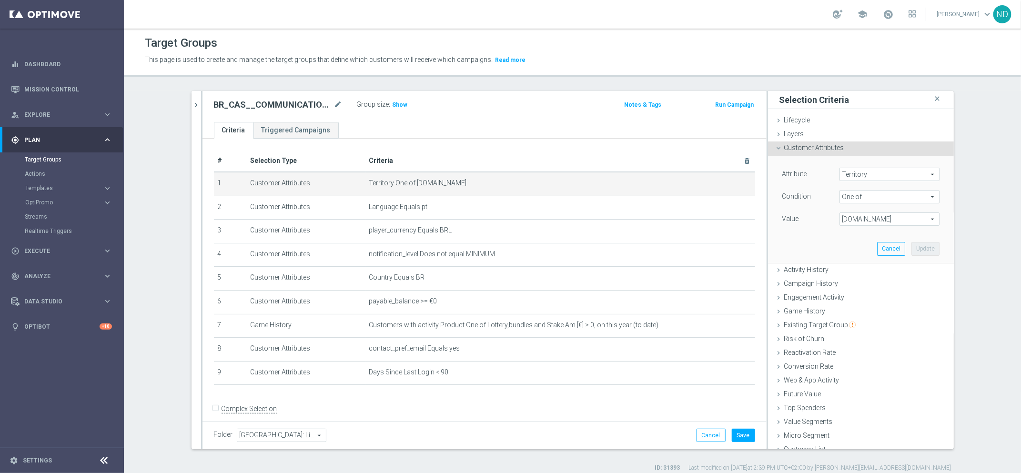
click at [896, 218] on span "www.lottoland.com.br" at bounding box center [889, 219] width 99 height 12
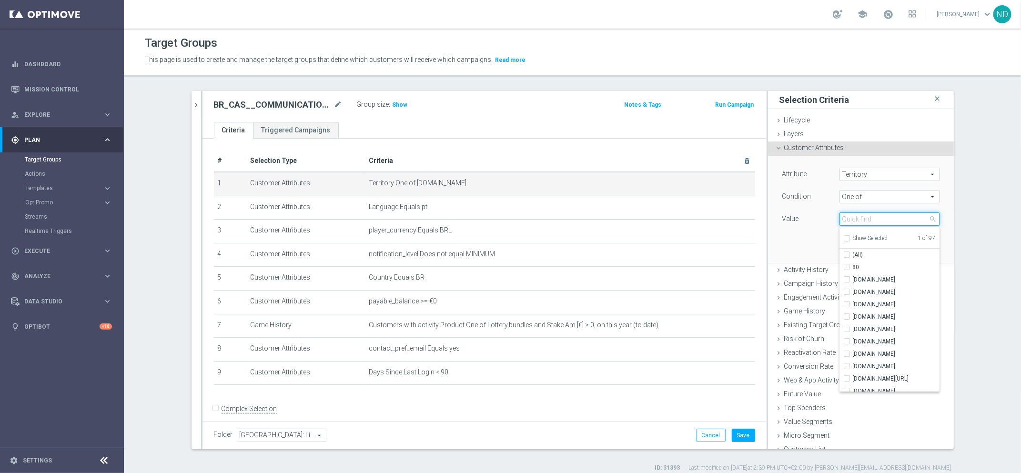
click at [881, 223] on input "search" at bounding box center [889, 218] width 100 height 13
type input ".BET"
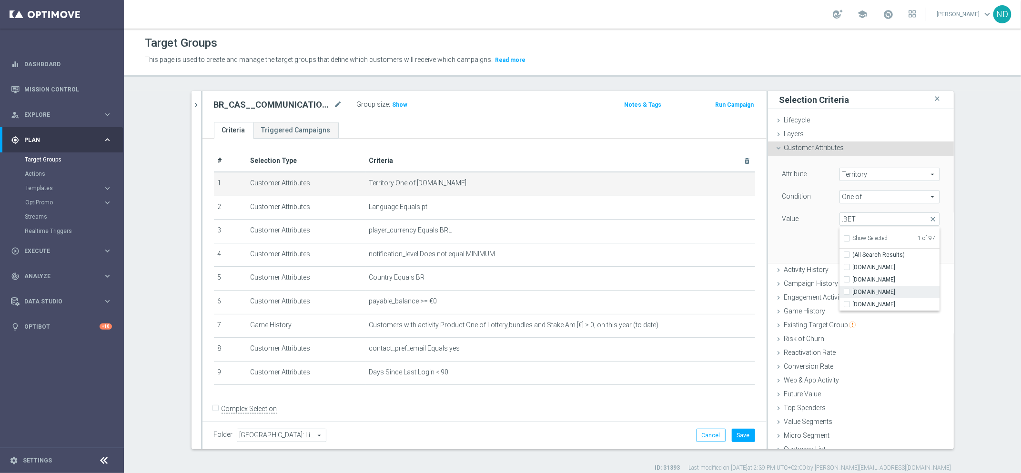
click at [853, 294] on span "www.lottoland.bet.br" at bounding box center [896, 292] width 87 height 8
click at [849, 294] on input "www.lottoland.bet.br" at bounding box center [850, 292] width 6 height 6
checkbox input "true"
type input "Selected 2 of 97"
click at [811, 244] on div "Attribute Territory Territory arrow_drop_down search Condition One of One of ar…" at bounding box center [861, 209] width 172 height 107
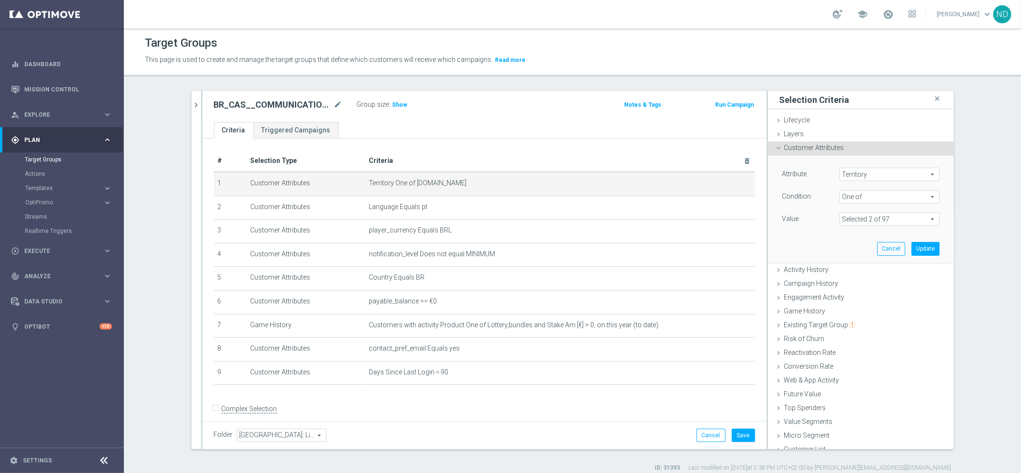
click at [914, 213] on span at bounding box center [889, 219] width 99 height 12
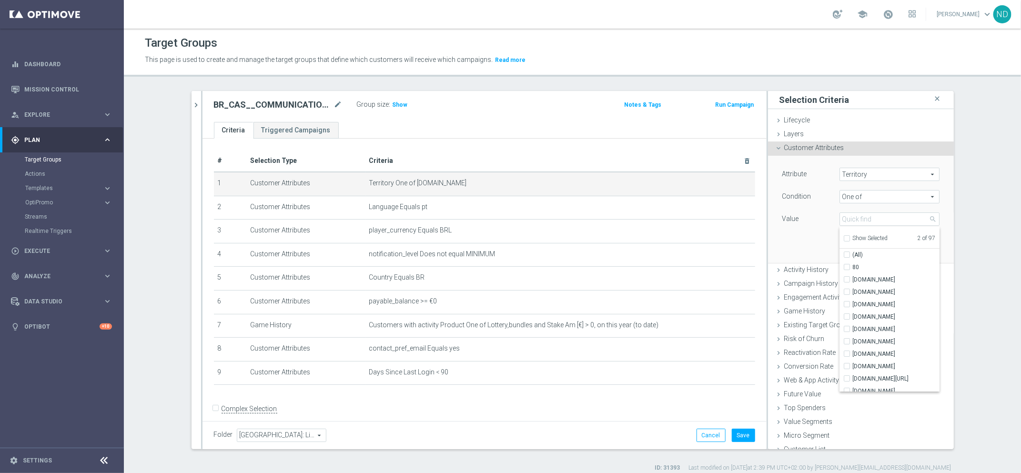
click at [853, 240] on label "Show Selected" at bounding box center [870, 239] width 35 height 9
click at [843, 240] on input "Show Selected" at bounding box center [846, 240] width 6 height 6
checkbox input "true"
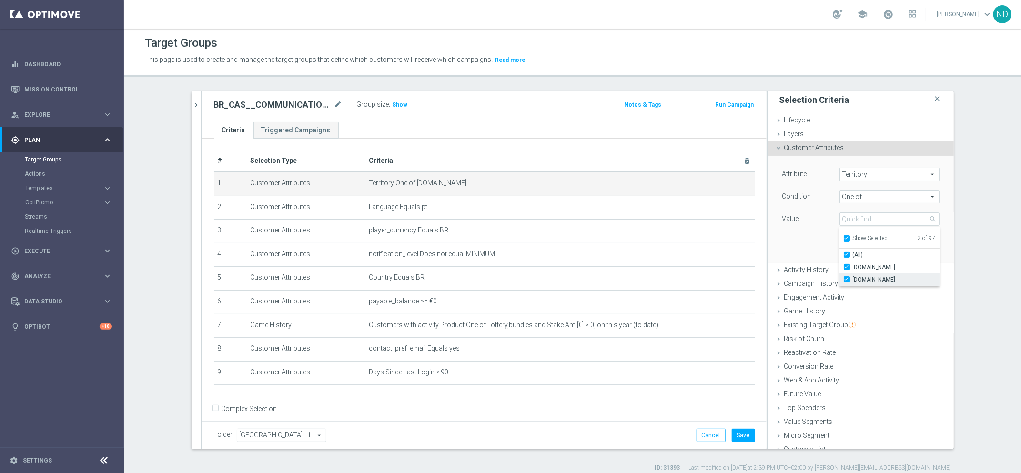
click at [847, 279] on input "www.lottoland.com.br" at bounding box center [850, 280] width 6 height 6
checkbox input "false"
type input "www.lottoland.bet.br"
checkbox input "false"
click at [791, 242] on div "Attribute Territory Territory arrow_drop_down search Condition One of One of ar…" at bounding box center [861, 209] width 172 height 107
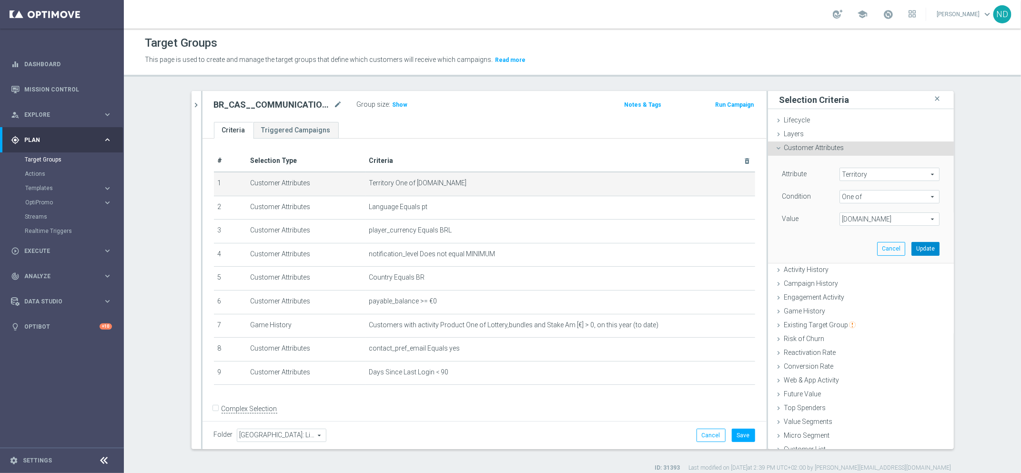
click at [911, 252] on button "Update" at bounding box center [925, 248] width 28 height 13
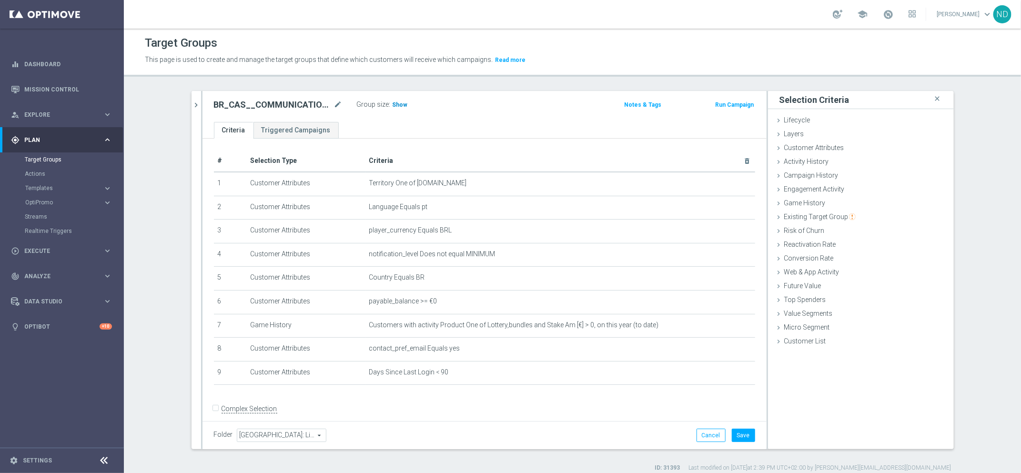
click at [394, 104] on span "Show" at bounding box center [400, 104] width 15 height 7
click at [192, 106] on icon "chevron_right" at bounding box center [196, 105] width 9 height 9
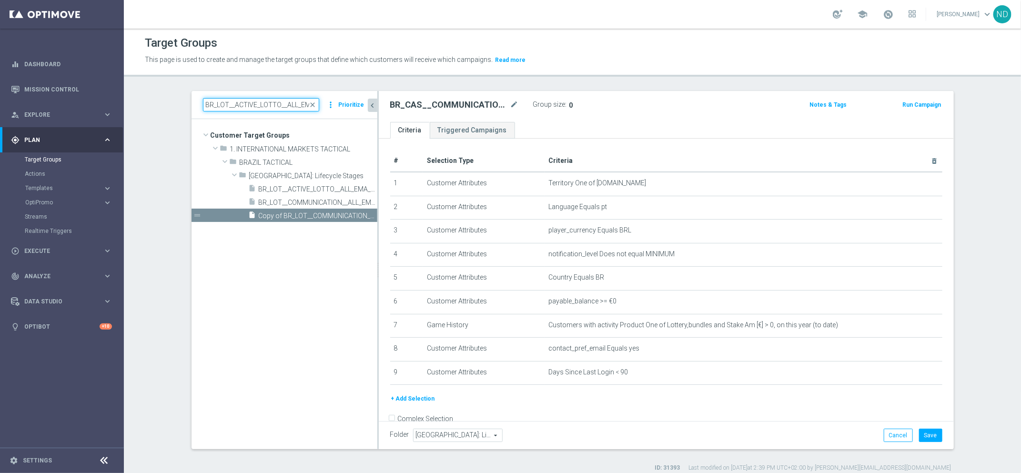
click at [244, 107] on input "BR_LOT__ACTIVE_LOTTO__ALL_EMA_TAC_LT_TG" at bounding box center [261, 104] width 116 height 13
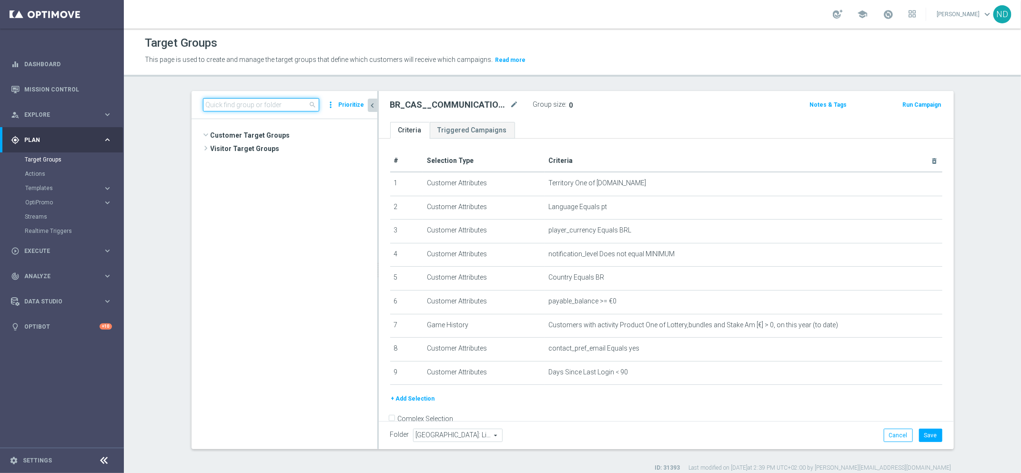
scroll to position [3526, 0]
paste input "BR_CAS__ACTIVEDEPOSITERS__NVIP_EMA_TAC_GM"
type input "BR_CAS__ACTIVEDEPOSITERS__NVIP_EMA_TAC_GM"
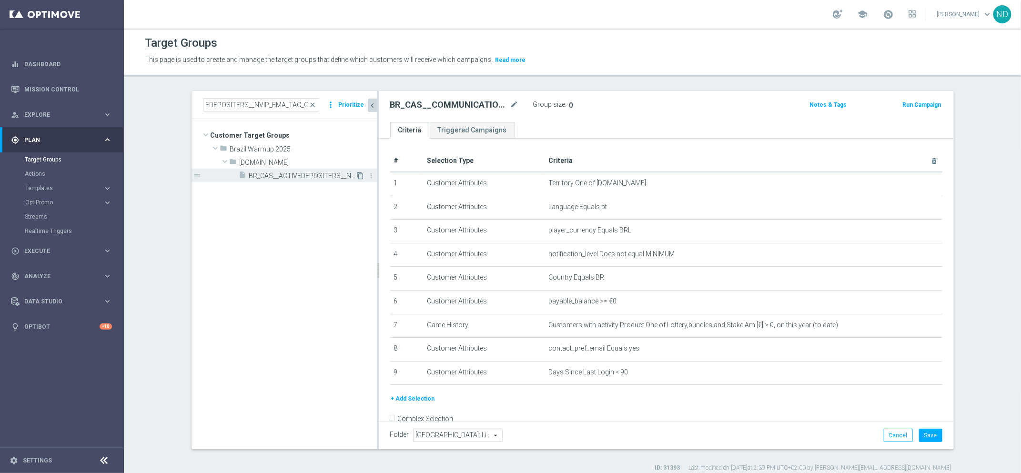
click at [357, 174] on icon "content_copy" at bounding box center [361, 176] width 8 height 8
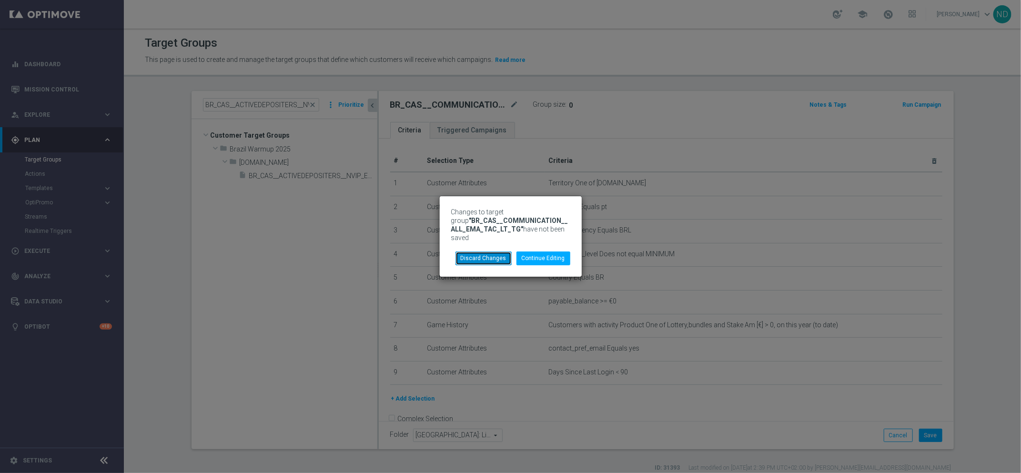
click at [500, 257] on button "Discard Changes" at bounding box center [483, 258] width 56 height 13
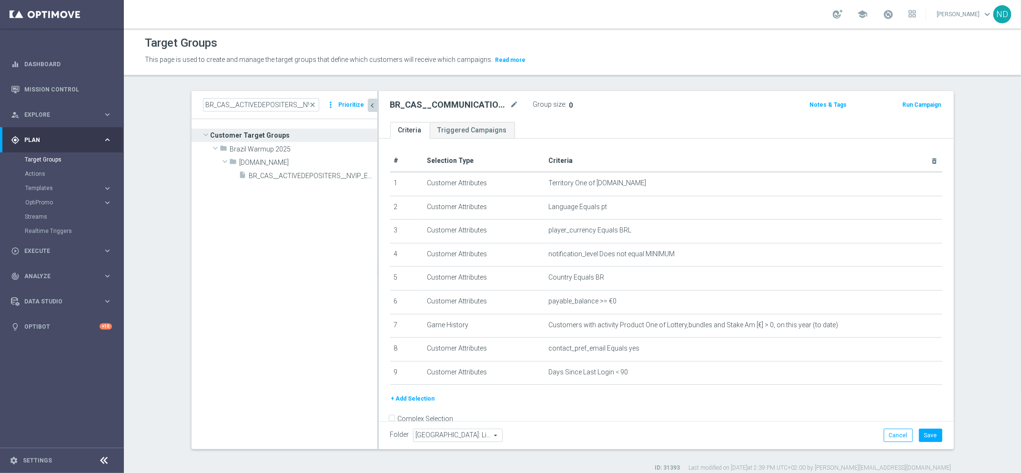
type input "ll.bet.br"
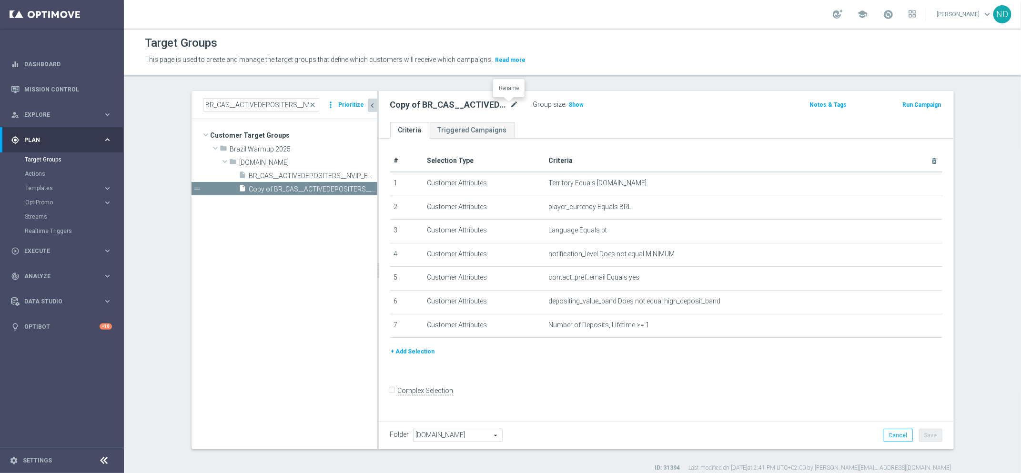
click at [510, 101] on icon "mode_edit" at bounding box center [514, 104] width 9 height 11
click at [413, 109] on input "Copy of BR_CAS__ACTIVEDEPOSITERS__NVIP_EMA_TAC_GM" at bounding box center [454, 105] width 129 height 13
click at [434, 109] on input "Copy of BR_CAS__ACTIVEDEPOSITERS__NVIP_EMA_TAC_GM" at bounding box center [454, 105] width 129 height 13
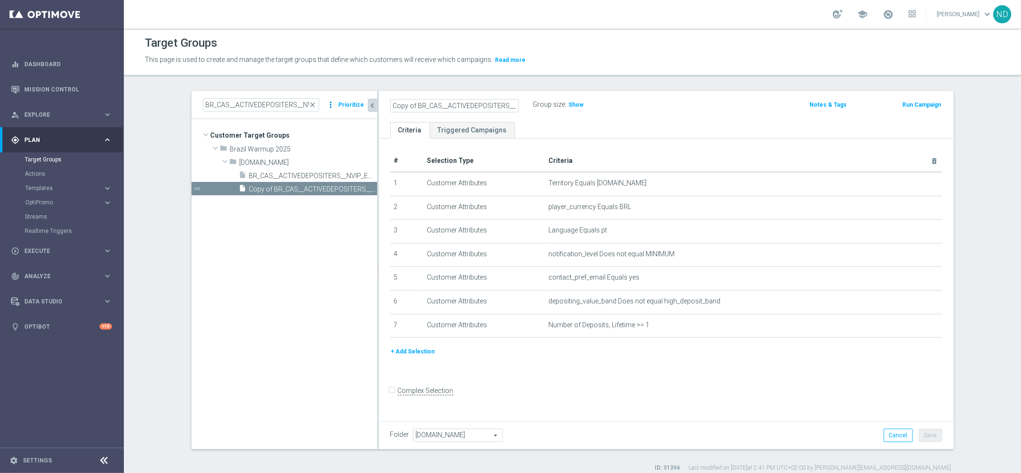
drag, startPoint x: 447, startPoint y: 109, endPoint x: 333, endPoint y: 104, distance: 114.5
click at [333, 104] on as-split "BR_CAS__ACTIVEDEPOSITERS__NVIP_EMA_TAC_GM close more_vert Prioritize Customer T…" at bounding box center [573, 270] width 762 height 358
click at [412, 109] on input "Copy of BR_CAS__ACTIVEDEPOSITERS__NVIP_EMA_TAC_GM" at bounding box center [454, 105] width 129 height 13
click at [574, 108] on h3 "Show" at bounding box center [576, 105] width 17 height 10
drag, startPoint x: 479, startPoint y: 107, endPoint x: 417, endPoint y: 107, distance: 61.9
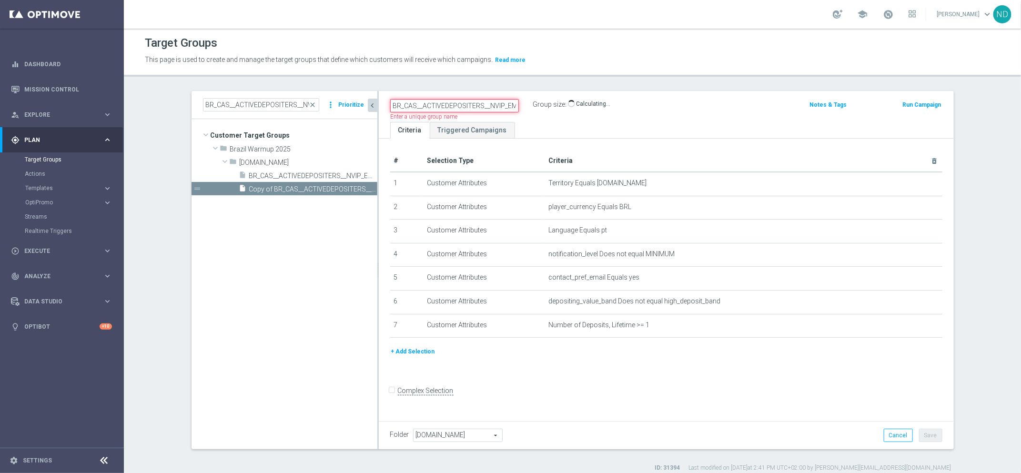
click at [417, 107] on input "BR_CAS__ACTIVEDEPOSITERS__NVIP_EMA_TAC_GM" at bounding box center [454, 105] width 129 height 13
click at [470, 109] on input "BR_CAS__COMMUNICATION_NVIP_EMA_TAC_GM" at bounding box center [454, 105] width 129 height 13
drag, startPoint x: 483, startPoint y: 106, endPoint x: 534, endPoint y: 110, distance: 51.1
click at [534, 110] on div "BR_CAS__COMMUNICATION_NVIP_EMA_TAC_GM Group size : 11,219" at bounding box center [572, 105] width 378 height 15
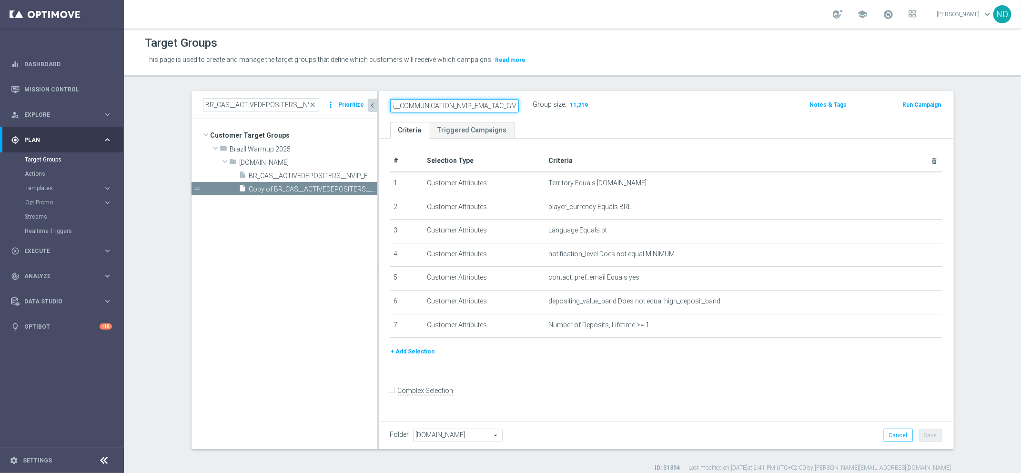
drag, startPoint x: 467, startPoint y: 107, endPoint x: 468, endPoint y: 120, distance: 12.9
click at [467, 108] on input "BR_CAS__COMMUNICATION_NVIP_EMA_TAC_GM" at bounding box center [454, 105] width 129 height 13
type input "BR_CAS__COMMUNICATION_ALL_EMA_TAC_GM"
click at [544, 114] on div "BR_CAS__COMMUNICATION_ALL_EMA_TAC_GM Group size : 11,219 Notes & Tags Run Campa…" at bounding box center [666, 106] width 575 height 31
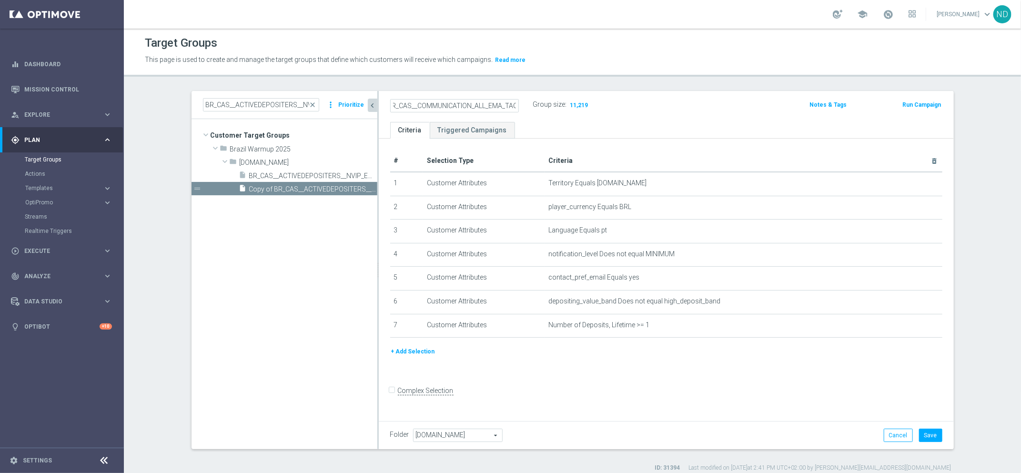
scroll to position [0, 0]
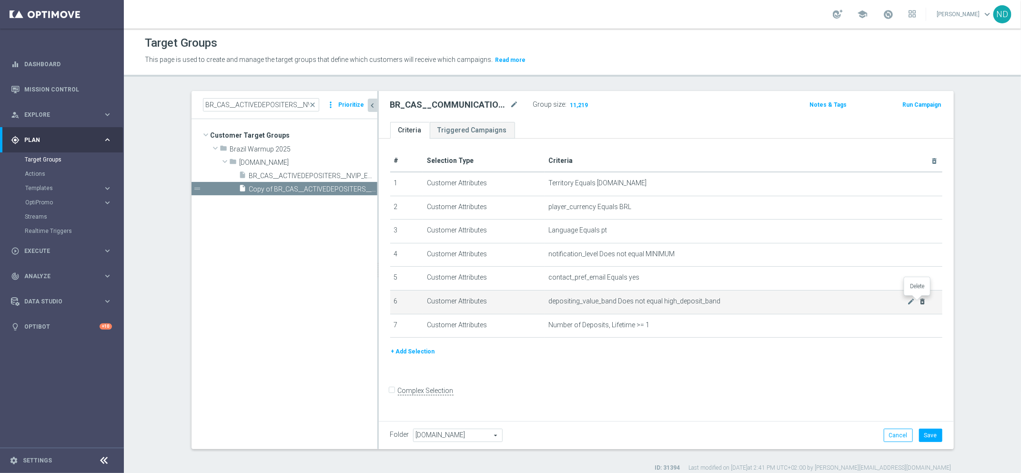
click at [919, 298] on icon "delete_forever" at bounding box center [923, 302] width 8 height 8
click at [907, 298] on icon "mode_edit" at bounding box center [911, 302] width 8 height 8
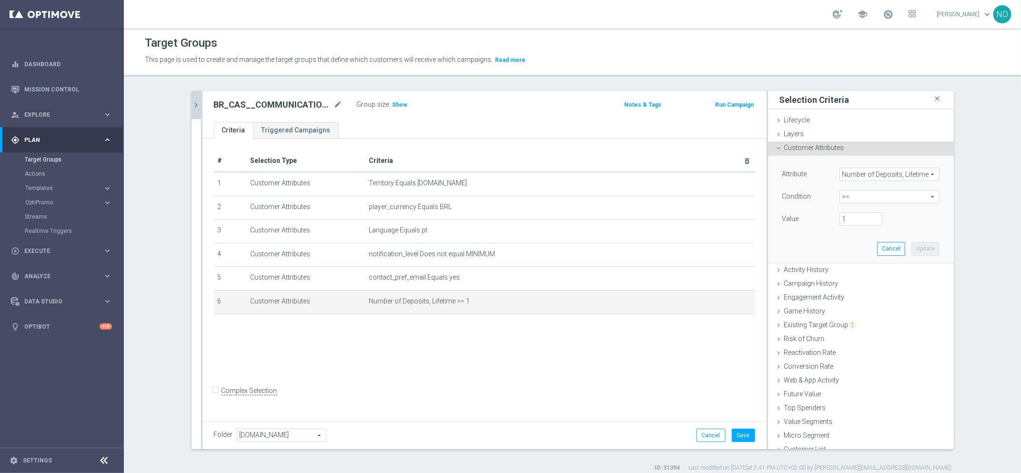
click at [916, 176] on span "Number of Deposits, Lifetime" at bounding box center [889, 174] width 99 height 12
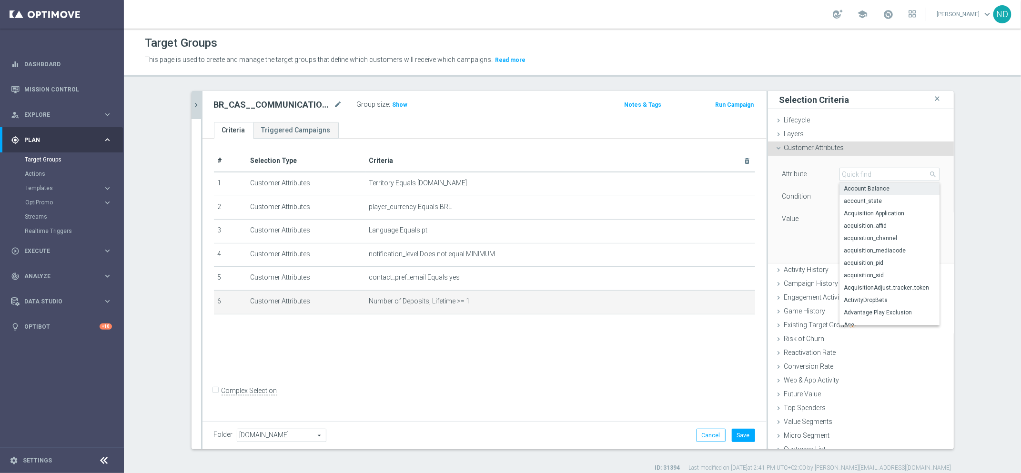
click at [873, 185] on span "Account Balance" at bounding box center [889, 189] width 91 height 8
type input "Account Balance"
type input "="
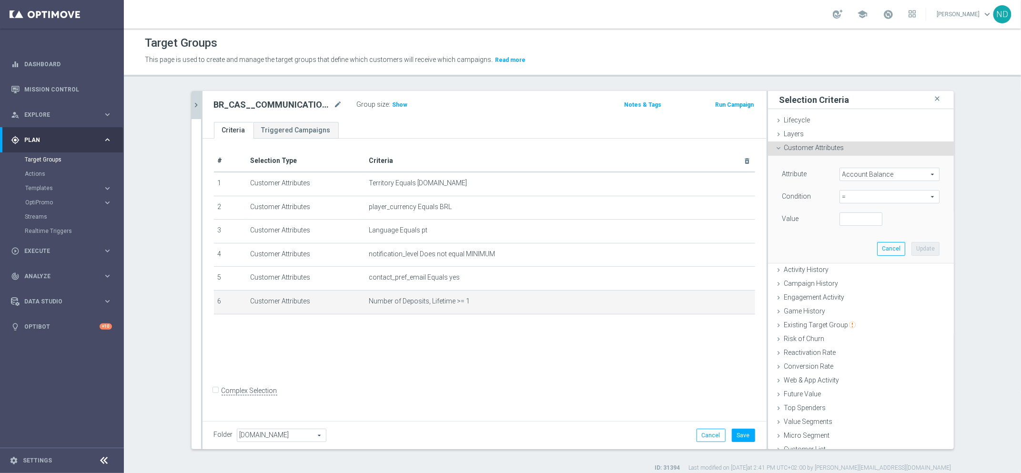
click at [915, 174] on span "Account Balance" at bounding box center [889, 174] width 99 height 12
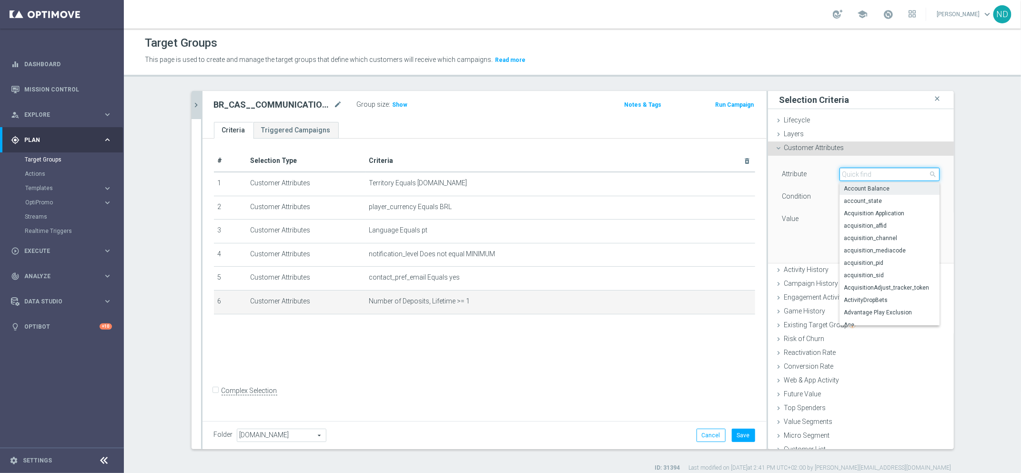
click at [866, 174] on input "search" at bounding box center [889, 174] width 100 height 13
type input "DEPOSIT"
click at [802, 238] on div "Attribute Account Balance Account Balance arrow_drop_down DEPOSIT close first_d…" at bounding box center [861, 209] width 172 height 107
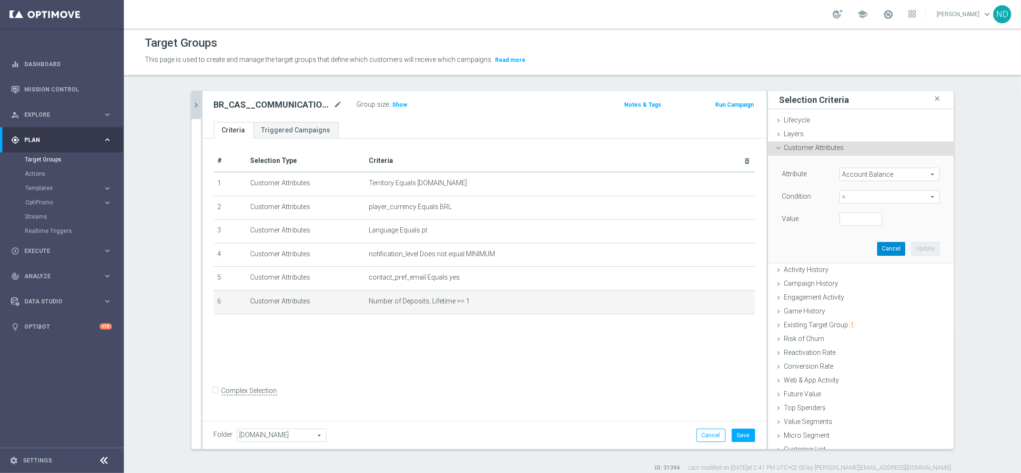
click at [877, 246] on button "Cancel" at bounding box center [891, 248] width 28 height 13
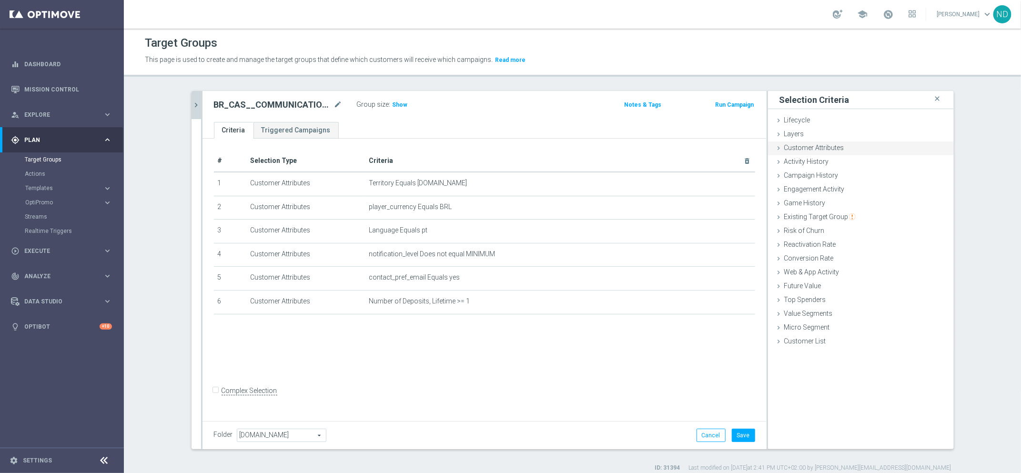
click at [850, 146] on div "Customer Attributes done selection updated" at bounding box center [861, 148] width 186 height 14
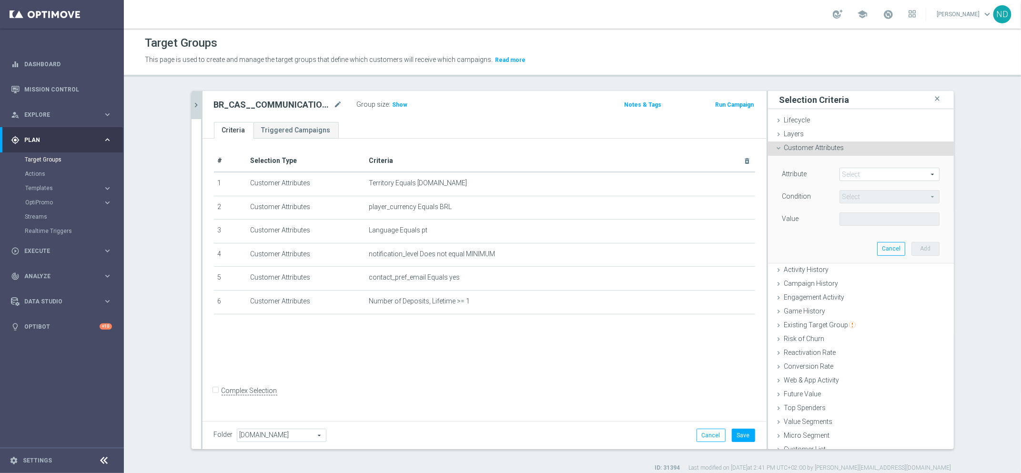
click at [869, 166] on div "Attribute Select arrow_drop_down search Condition Select arrow_drop_down search…" at bounding box center [861, 209] width 172 height 107
click at [869, 170] on span at bounding box center [889, 174] width 99 height 12
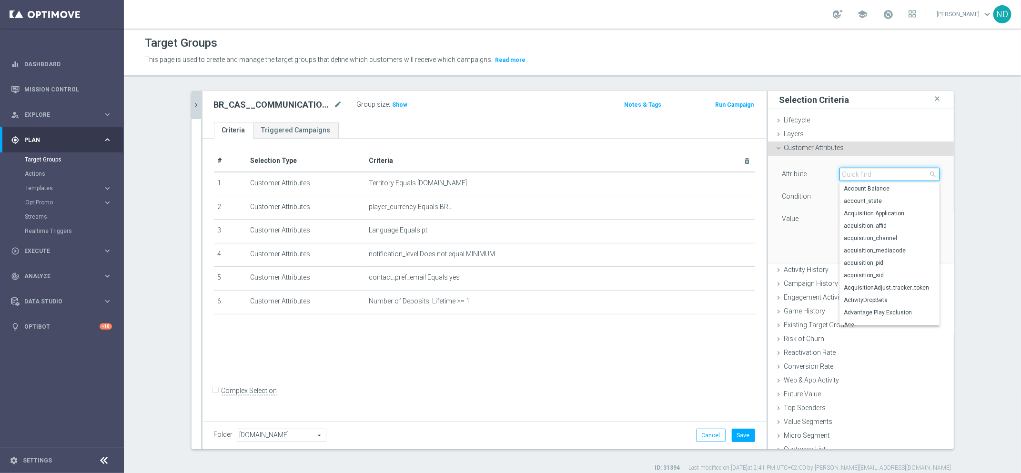
click at [869, 170] on input "search" at bounding box center [889, 174] width 100 height 13
type input "LOGIN"
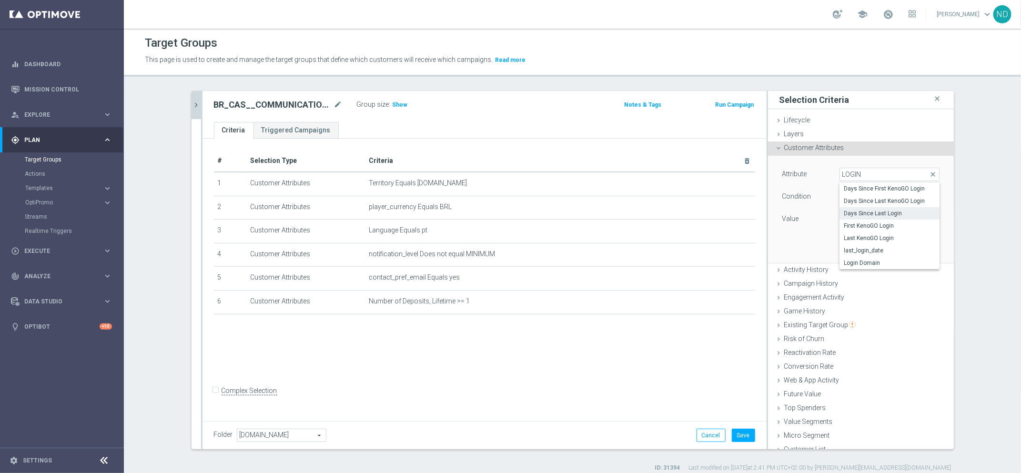
click at [898, 210] on span "Days Since Last Login" at bounding box center [889, 214] width 91 height 8
type input "Days Since Last Login"
click at [897, 191] on span "=" at bounding box center [889, 197] width 99 height 12
click at [848, 211] on span "<" at bounding box center [889, 211] width 91 height 8
type input "<"
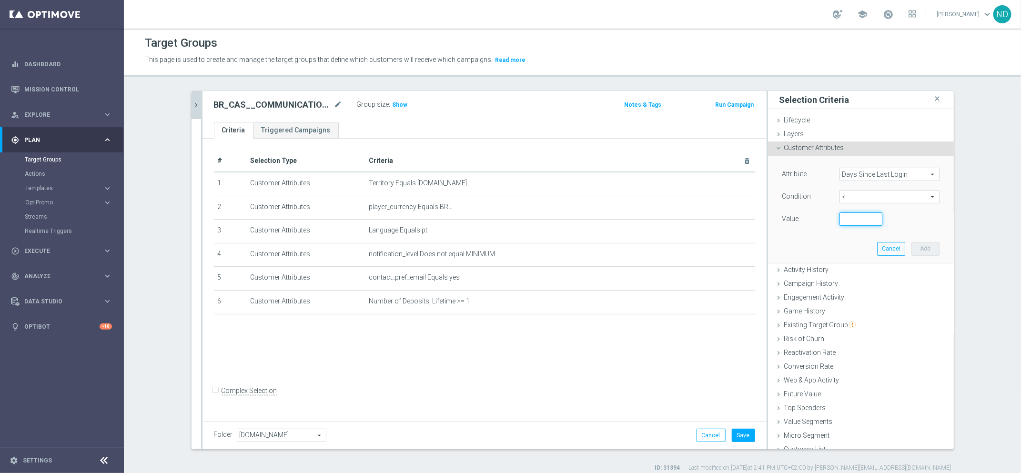
click at [848, 224] on input "number" at bounding box center [860, 218] width 43 height 13
type input "90"
click at [911, 250] on button "Add" at bounding box center [925, 248] width 28 height 13
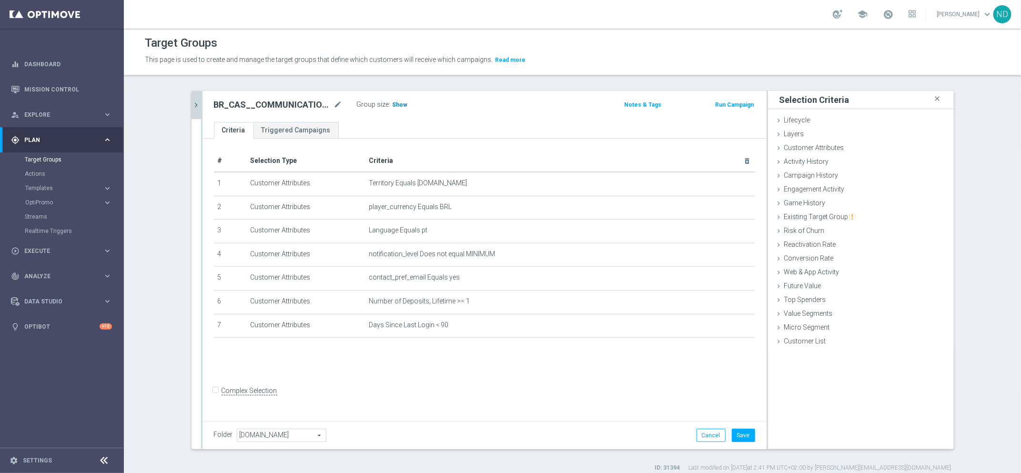
click at [398, 106] on span "Show" at bounding box center [400, 104] width 15 height 7
click at [739, 435] on button "Save" at bounding box center [743, 435] width 23 height 13
click at [334, 105] on icon "mode_edit" at bounding box center [338, 104] width 9 height 11
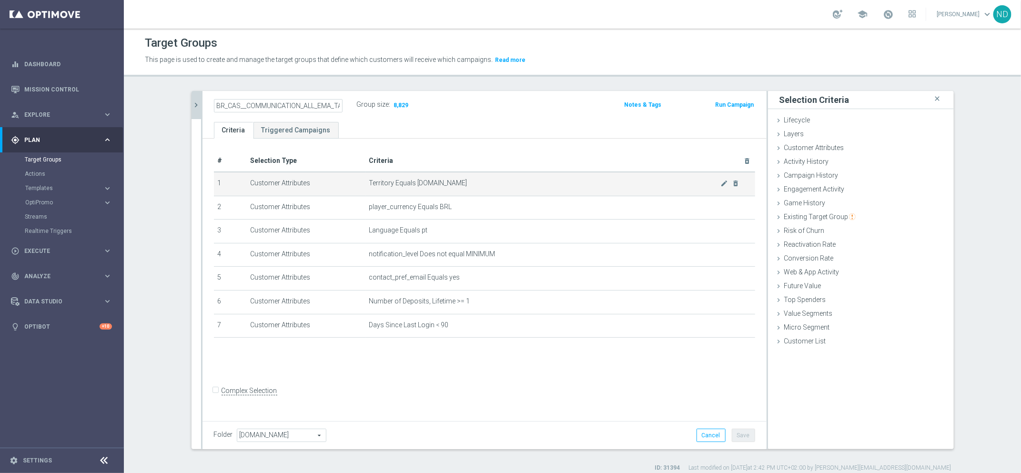
scroll to position [0, 20]
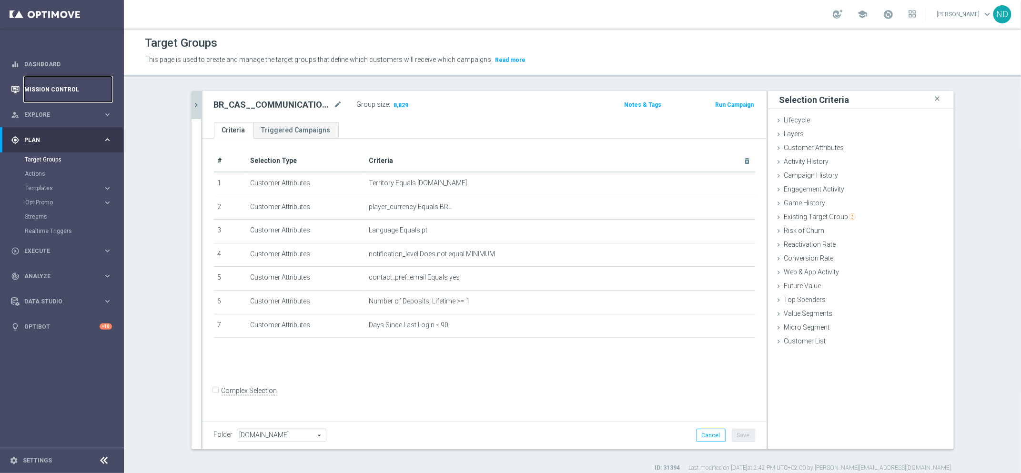
click at [58, 89] on link "Mission Control" at bounding box center [68, 89] width 88 height 25
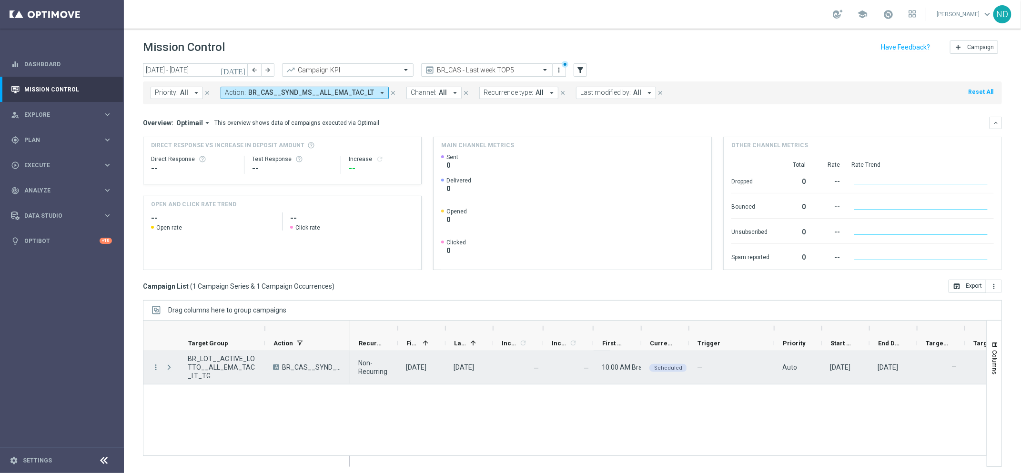
click at [170, 366] on span "Press SPACE to select this row." at bounding box center [169, 368] width 9 height 8
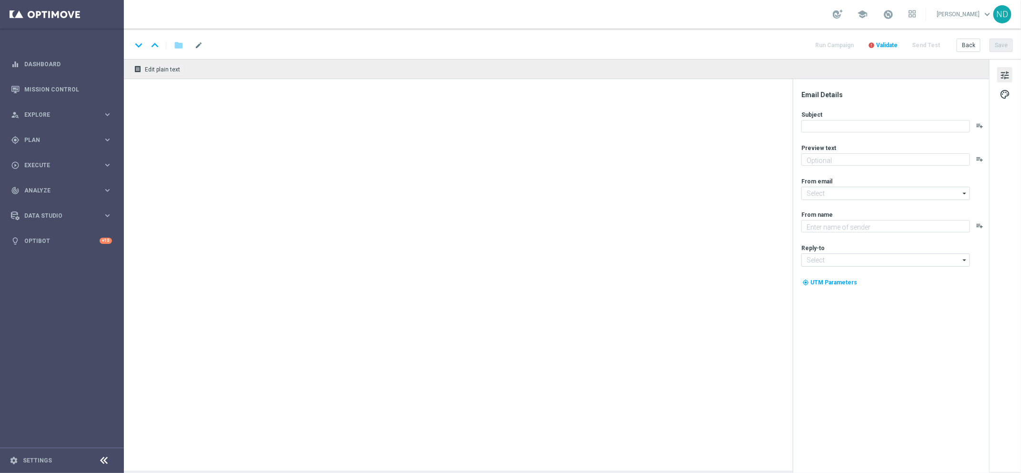
type textarea "Ganhe em um instantâneo com TurboSena"
type textarea "Lottoland"
type input "mail@crm.lottoland.bet.br"
type input "contato@lottoland.bet.br"
type textarea "Turbo Loterias: jogue agora e multiplique suas chances!"
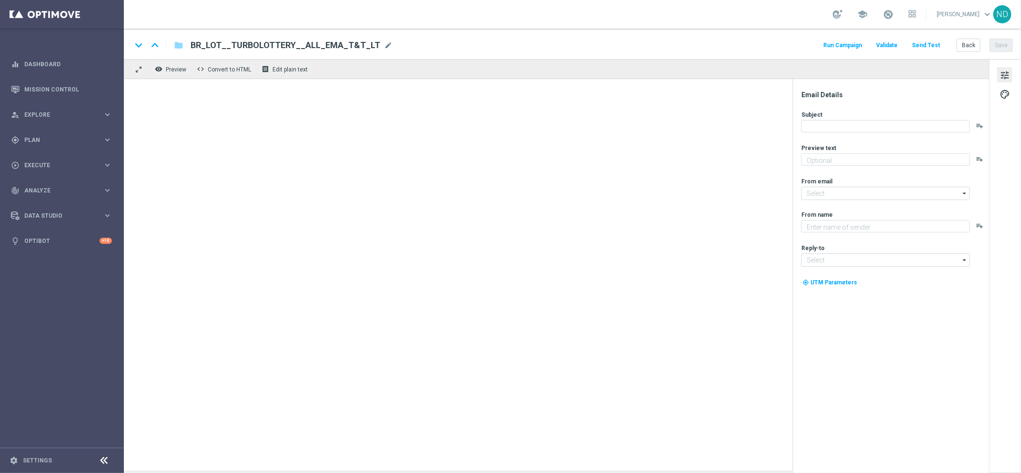
type textarea "Lottoland"
type input "[EMAIL_ADDRESS][DOMAIN_NAME]"
